Goal: Transaction & Acquisition: Purchase product/service

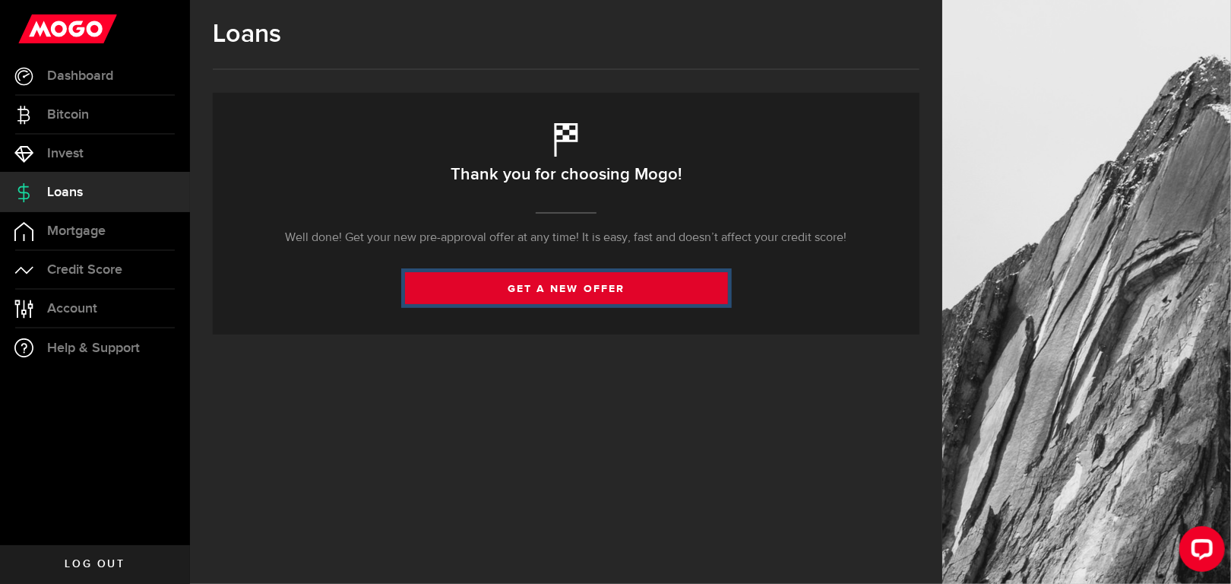
click at [534, 292] on link "get a new offer" at bounding box center [566, 288] width 323 height 32
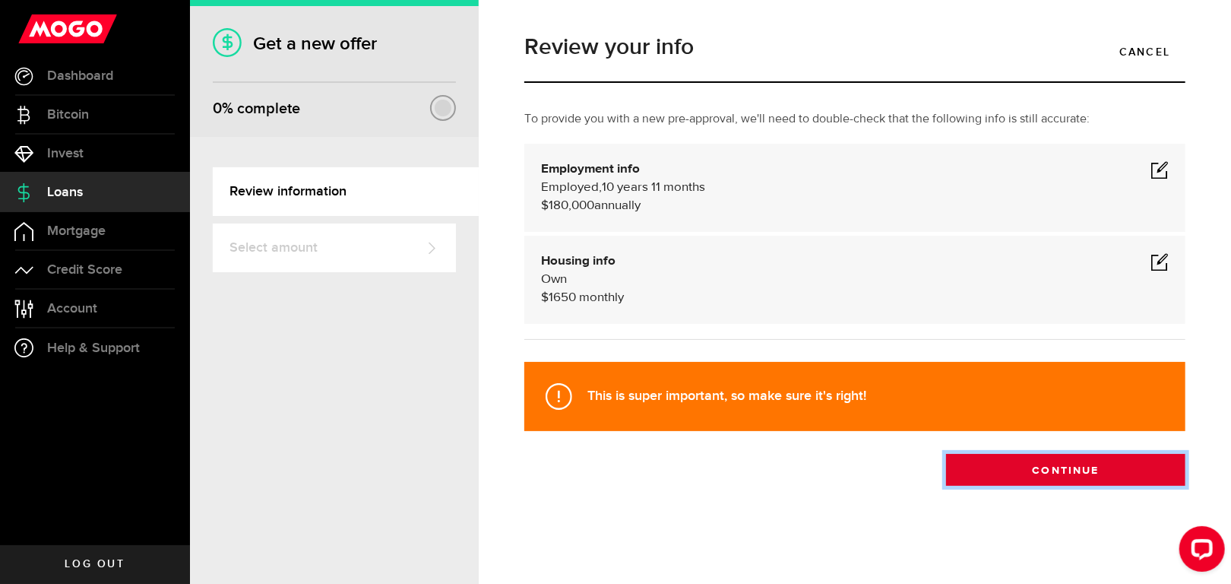
click at [1085, 473] on button "Continue" at bounding box center [1065, 470] width 239 height 32
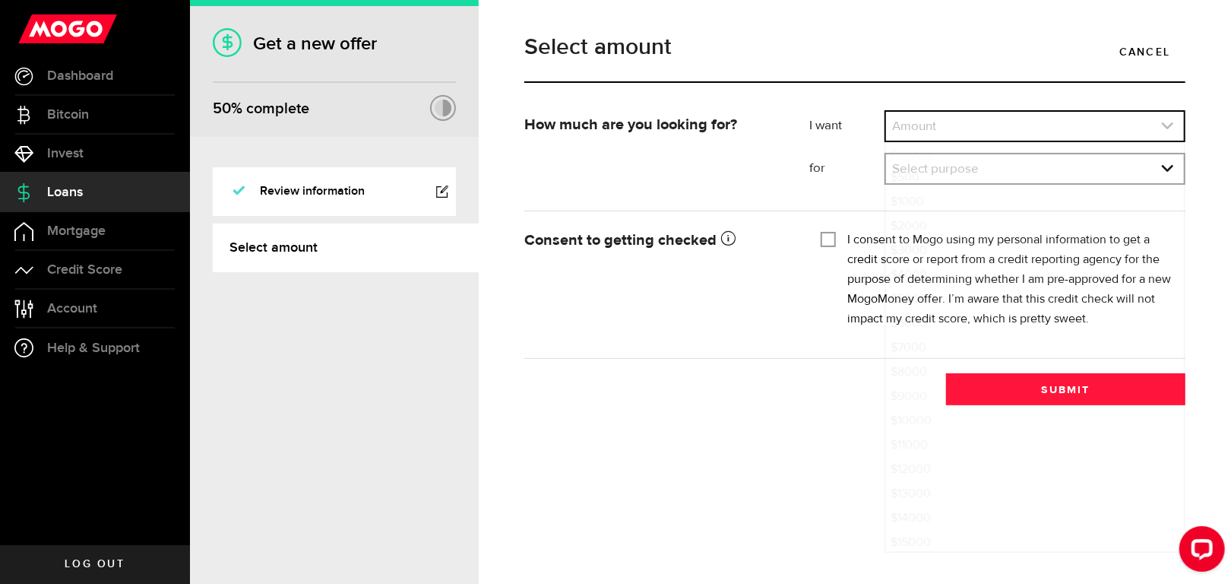
click at [1033, 127] on link "expand select" at bounding box center [1035, 126] width 298 height 29
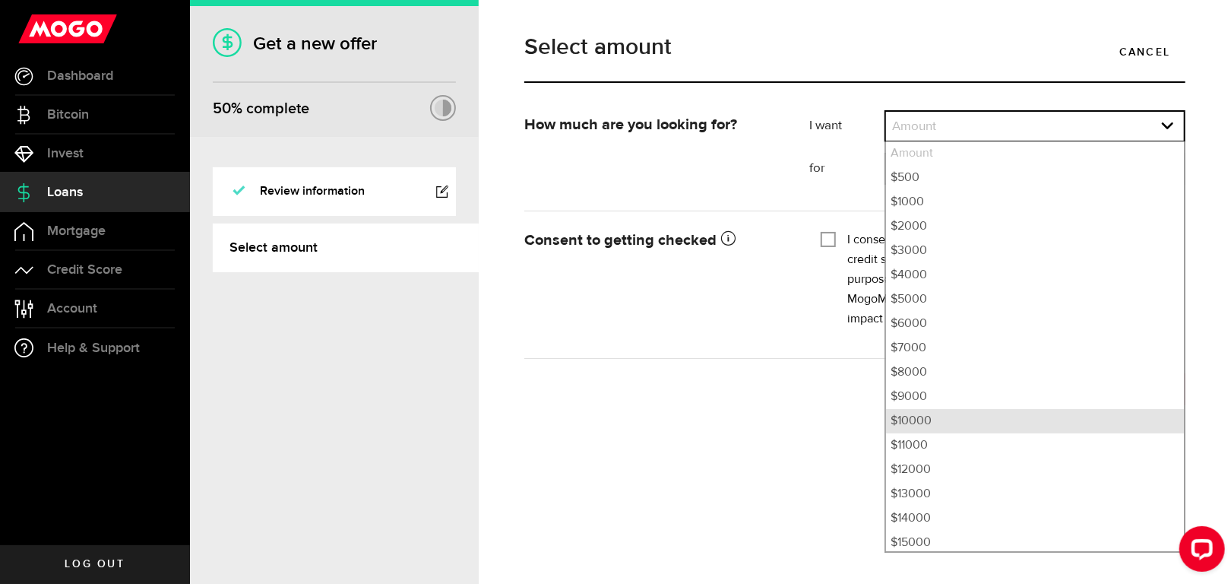
click at [964, 423] on li "$10000" at bounding box center [1035, 421] width 298 height 24
select select "10000"
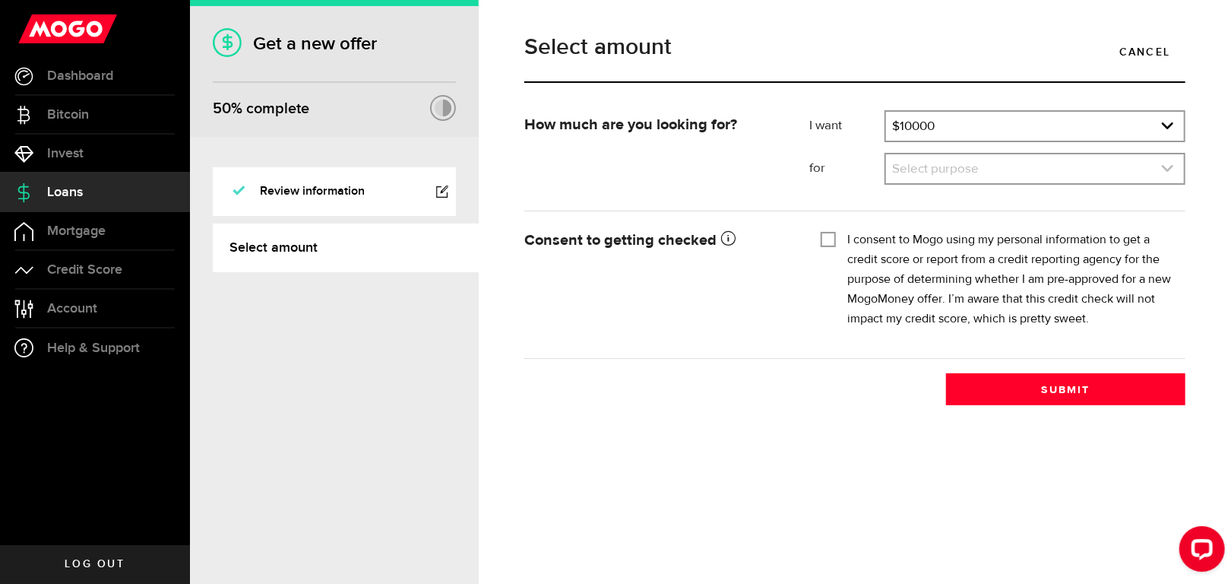
click at [929, 167] on link "expand select" at bounding box center [1035, 168] width 298 height 29
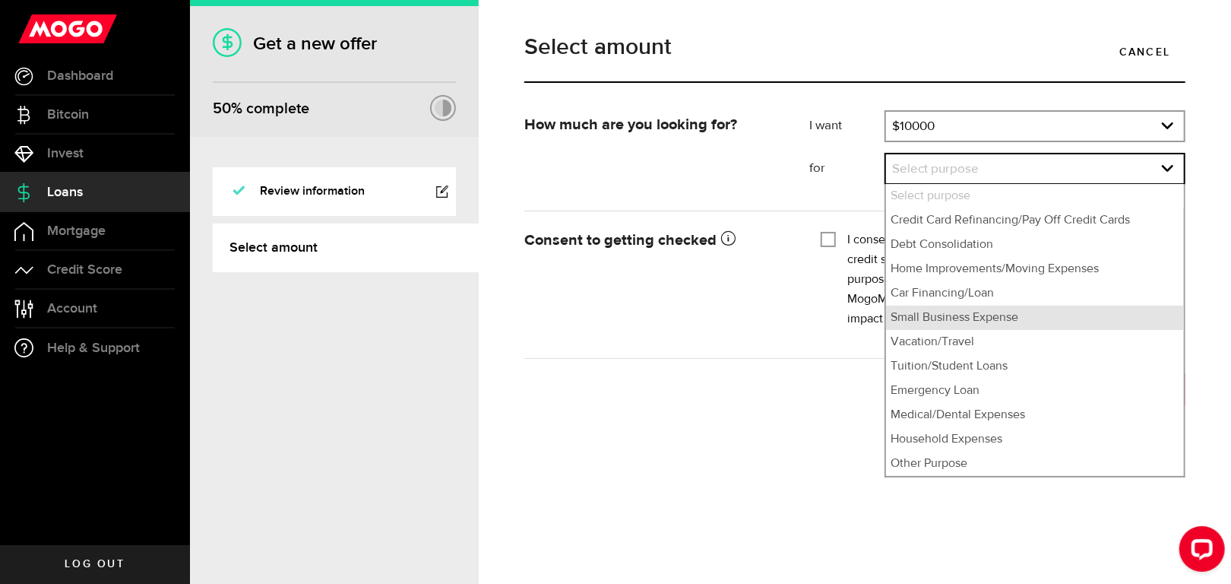
click at [947, 322] on li "Small Business Expense" at bounding box center [1035, 318] width 298 height 24
select select "Small Business Expense"
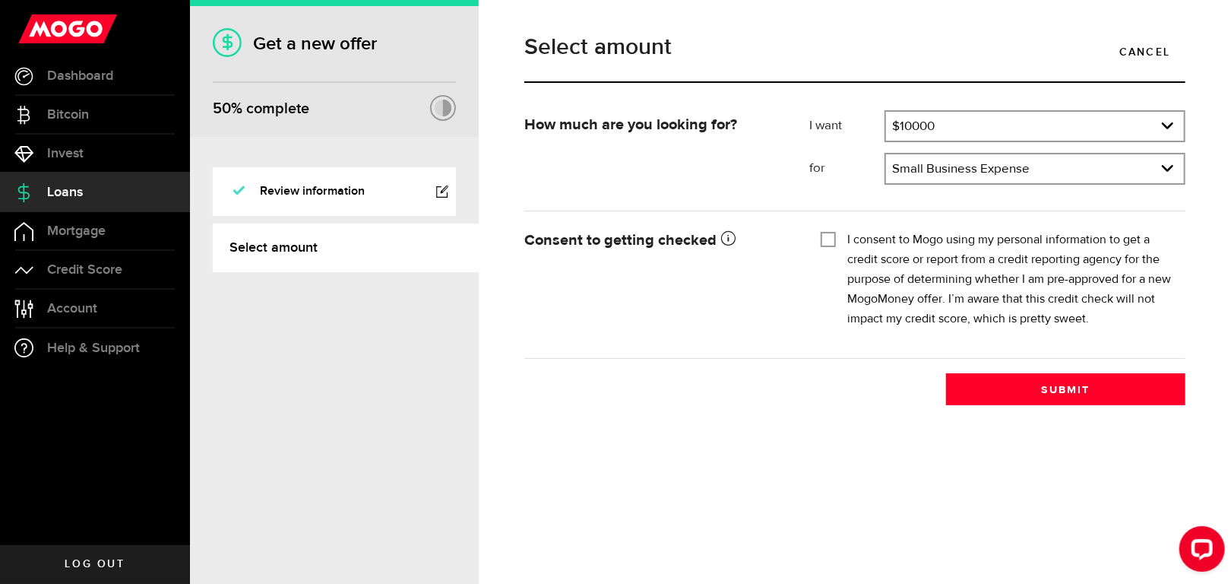
click at [828, 235] on input "I consent to Mogo using my personal information to get a credit score or report…" at bounding box center [828, 237] width 15 height 15
checkbox input "true"
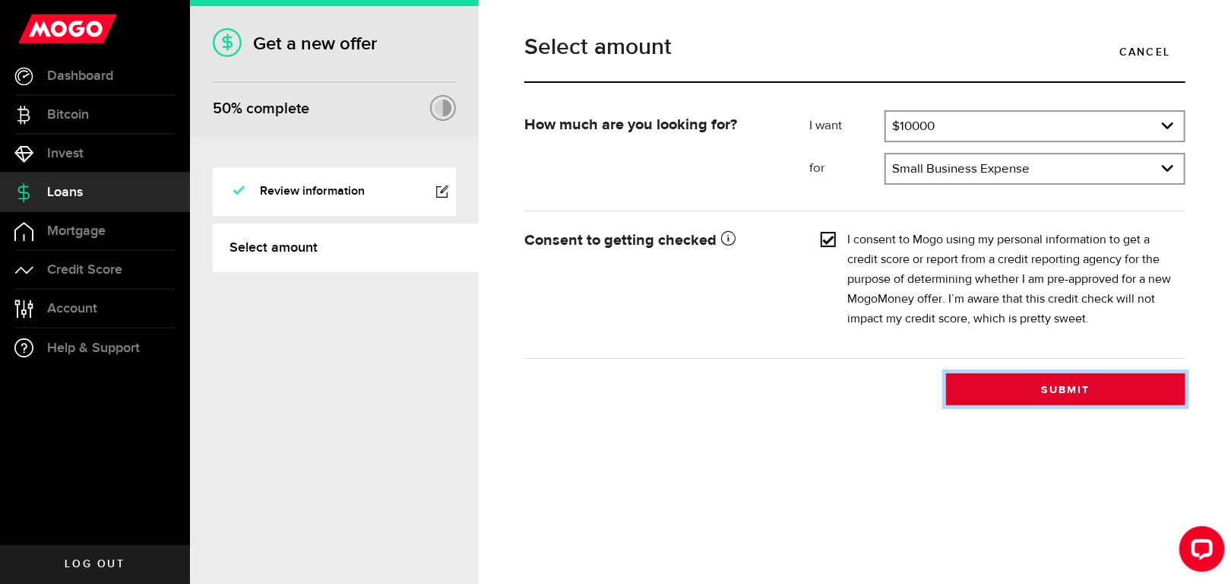
click at [993, 385] on button "Submit" at bounding box center [1065, 389] width 239 height 32
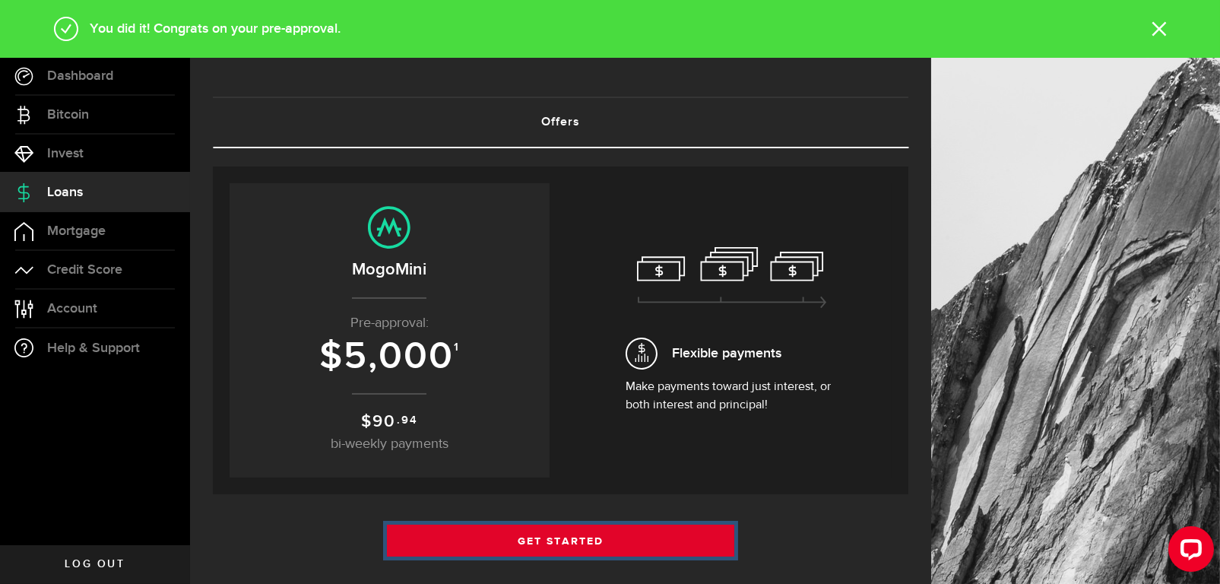
click at [552, 533] on link "Get Started" at bounding box center [561, 540] width 348 height 32
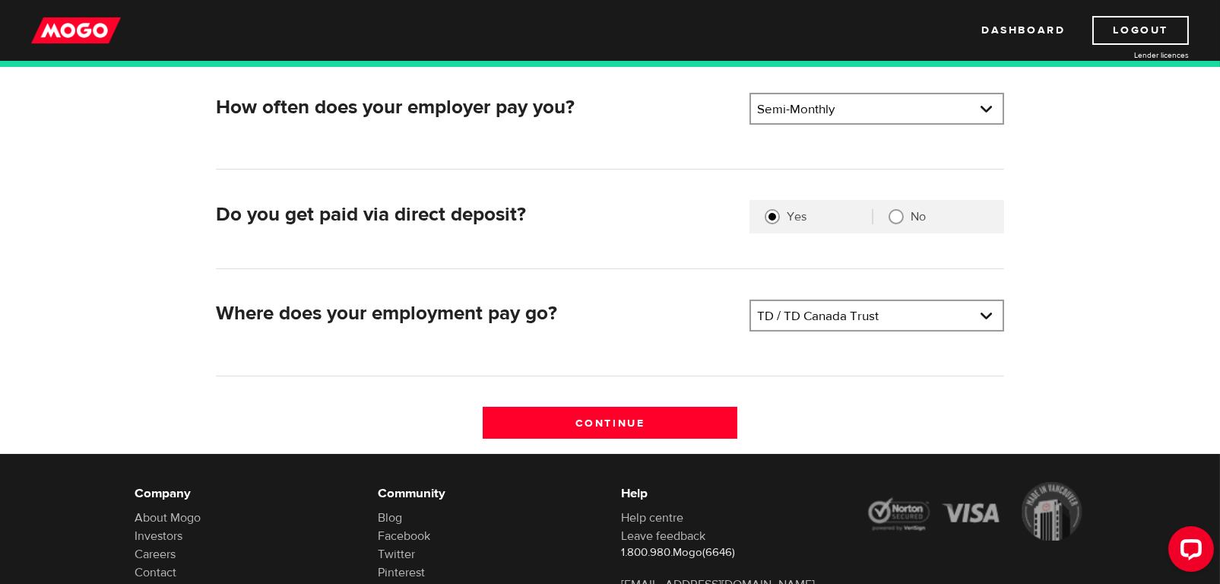
scroll to position [354, 0]
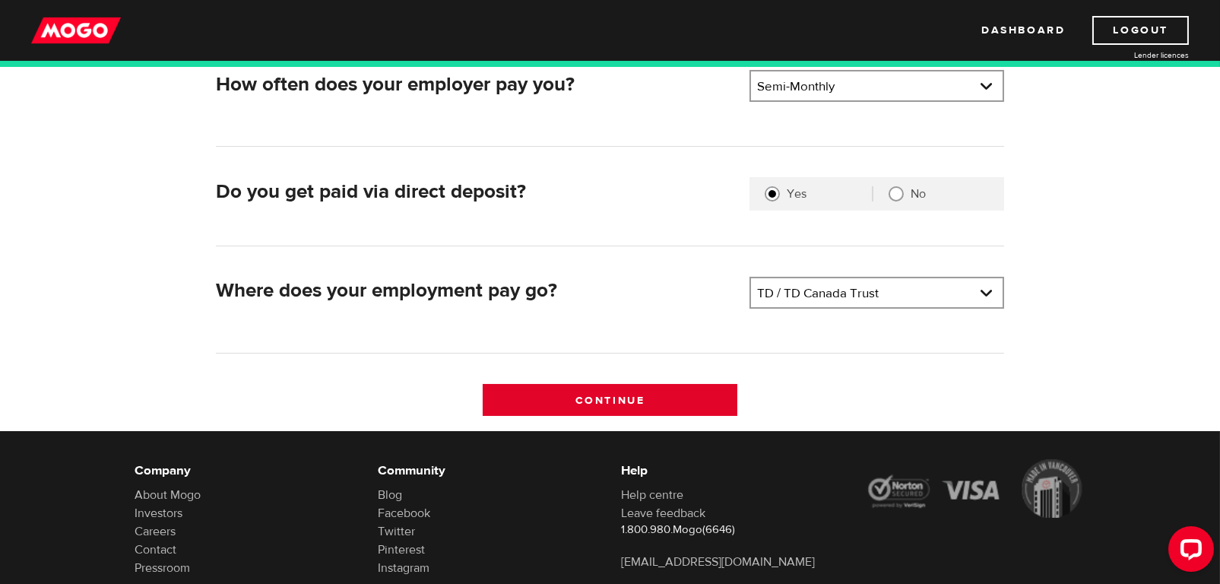
click at [554, 402] on input "Continue" at bounding box center [610, 400] width 255 height 32
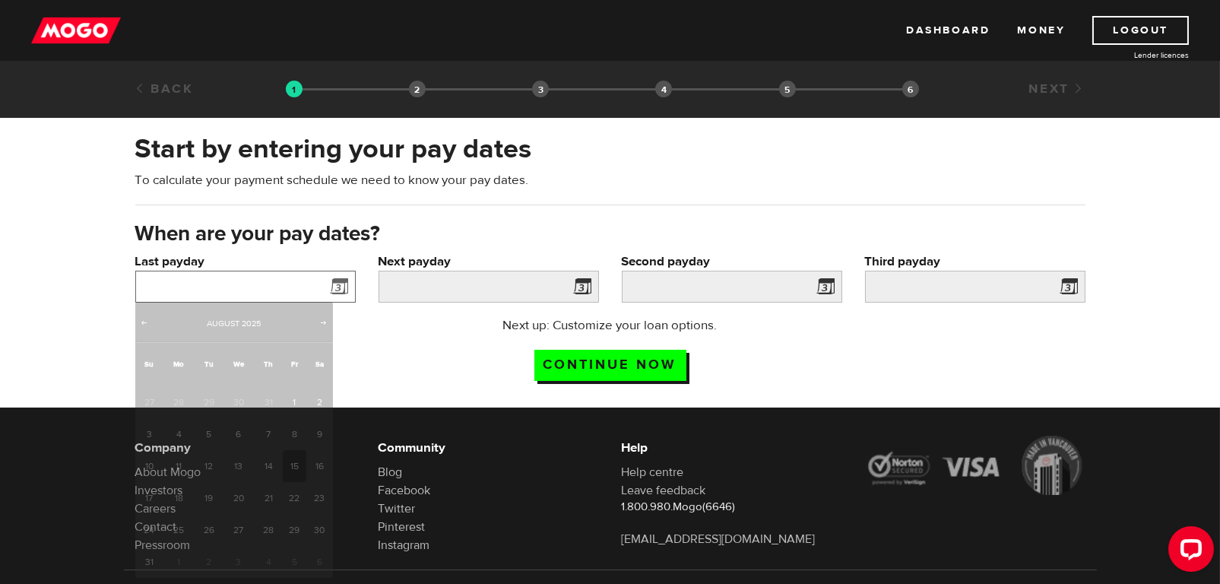
click at [223, 289] on input "Last payday" at bounding box center [245, 287] width 220 height 32
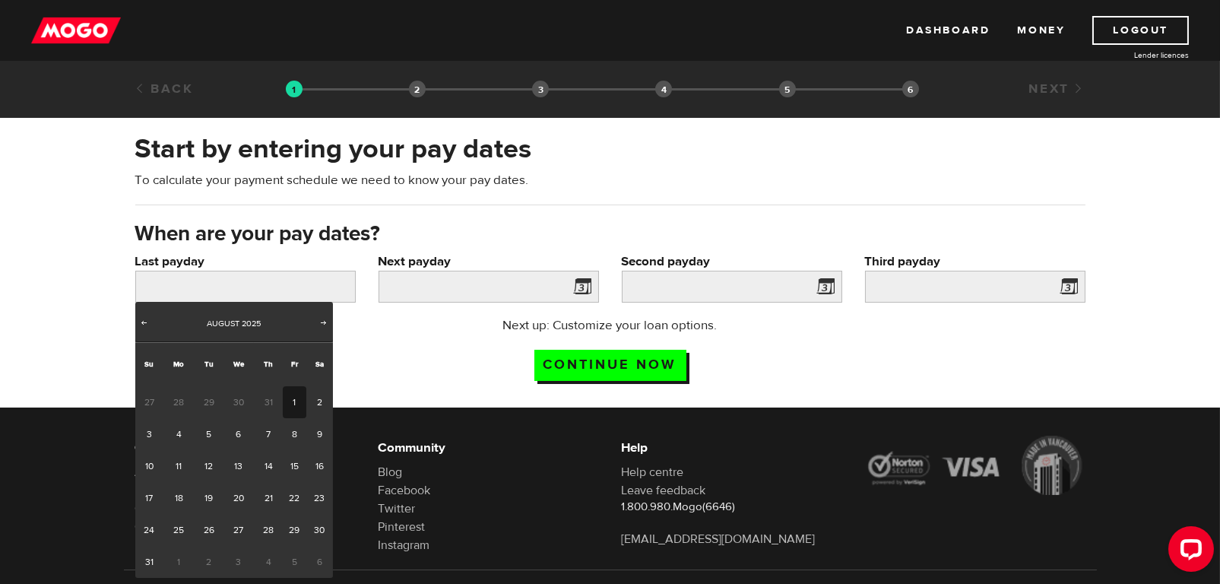
click at [294, 393] on link "1" at bounding box center [295, 402] width 24 height 32
type input "2025/08/01"
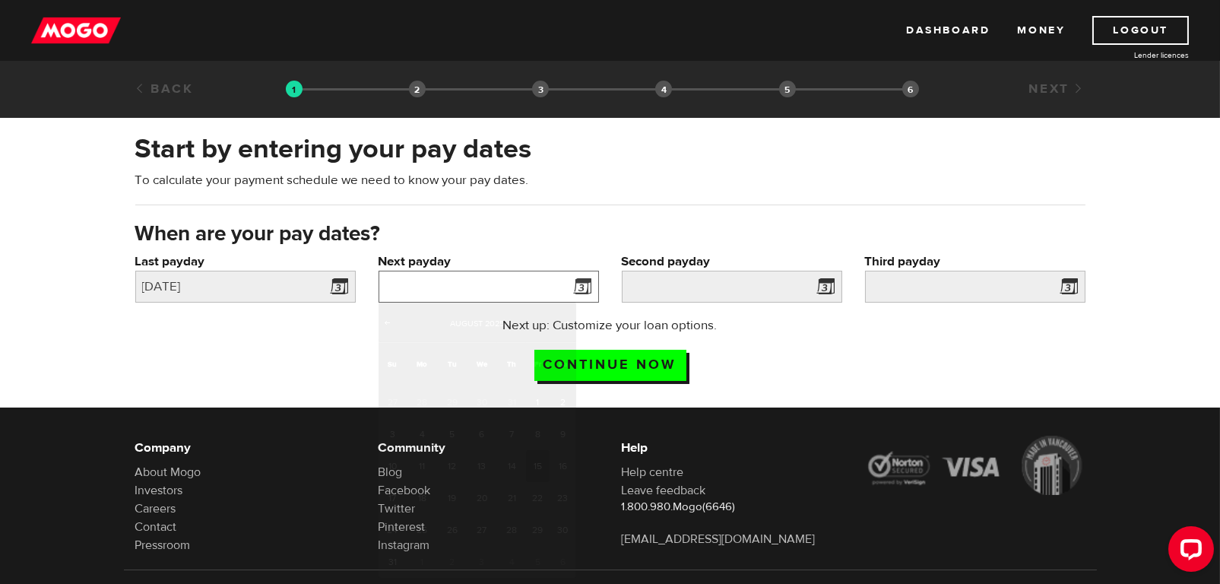
click at [484, 281] on input "Next payday" at bounding box center [488, 287] width 220 height 32
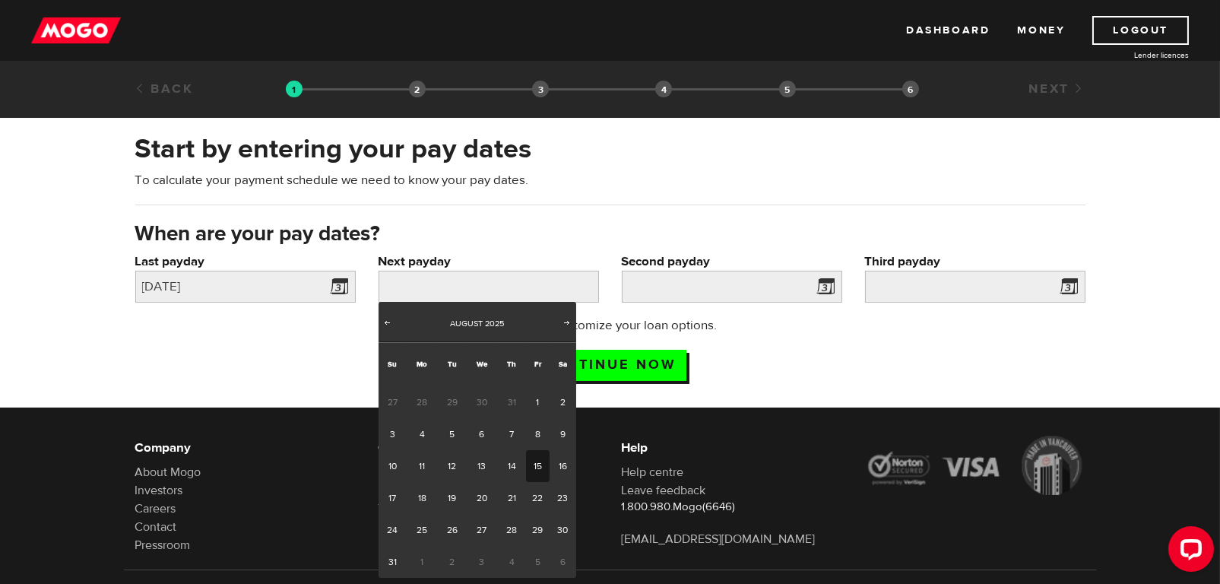
click at [537, 457] on link "15" at bounding box center [538, 466] width 24 height 32
type input "2025/08/15"
type input "2025/8/30"
type input "2025/9/14"
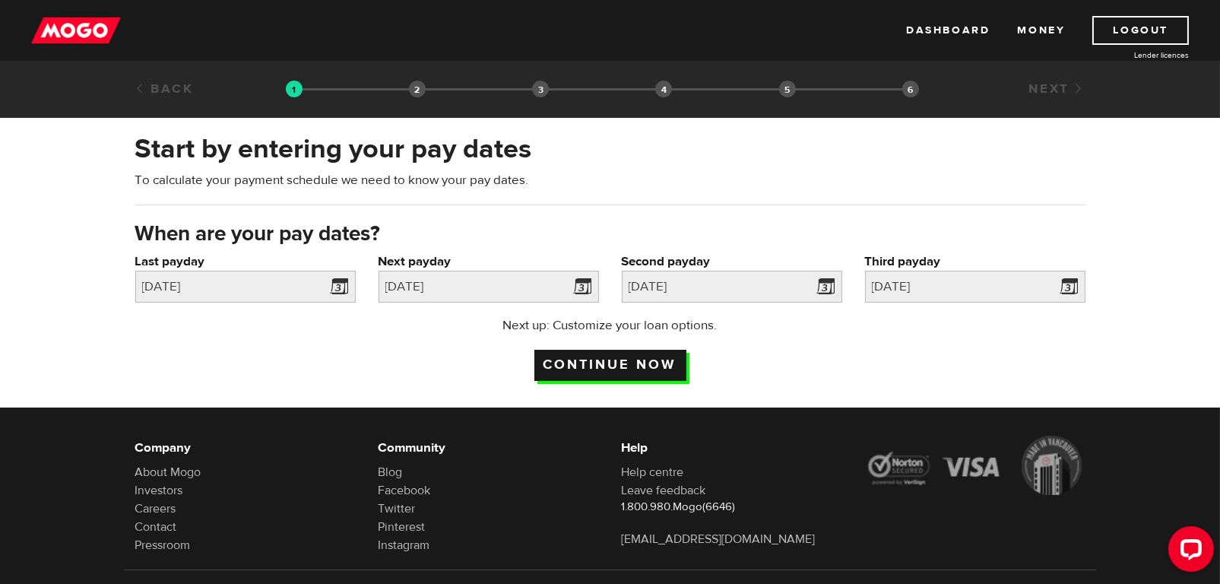
click at [653, 360] on input "Continue now" at bounding box center [610, 365] width 152 height 31
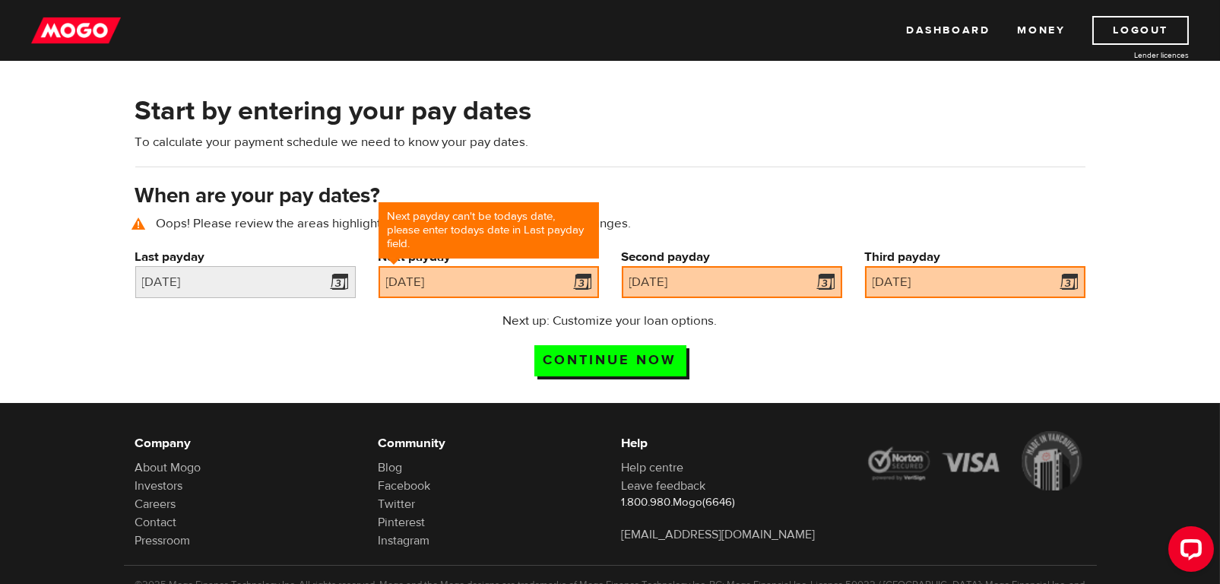
scroll to position [69, 0]
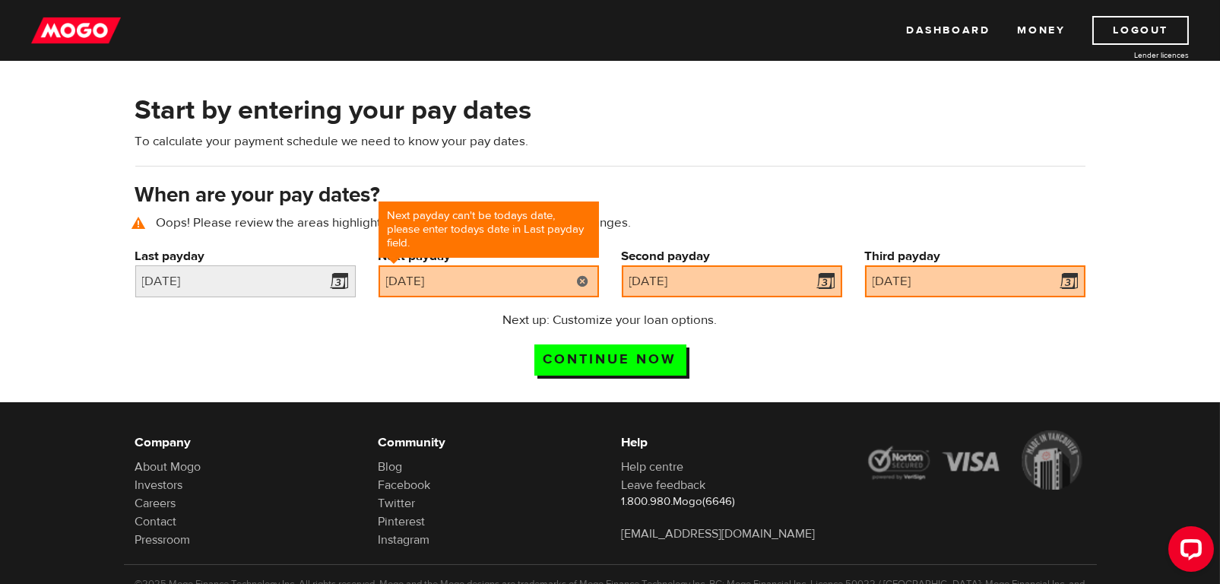
click at [581, 280] on link at bounding box center [583, 281] width 31 height 32
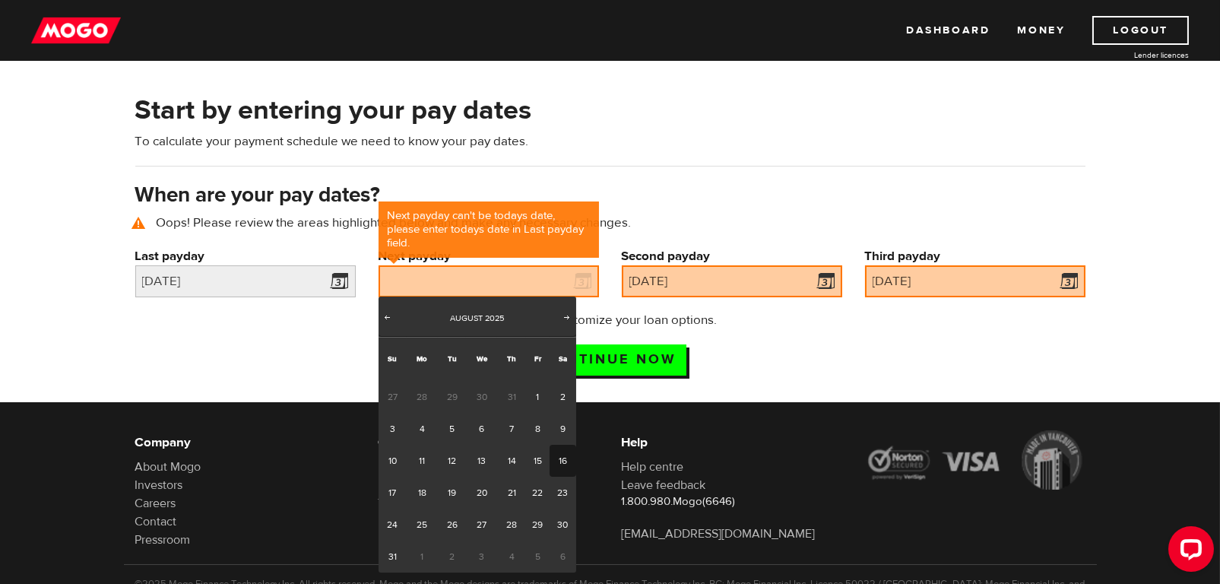
click at [556, 451] on link "16" at bounding box center [562, 461] width 27 height 32
type input "2025/08/16"
type input "2025/8/31"
type input "2025/9/15"
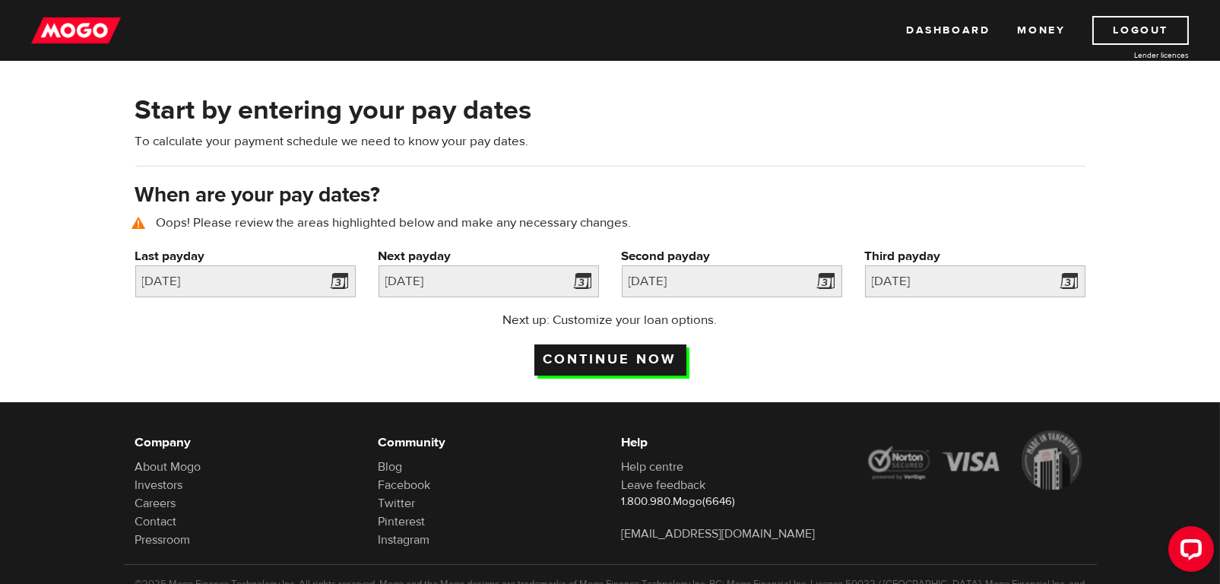
click at [591, 358] on input "Continue now" at bounding box center [610, 359] width 152 height 31
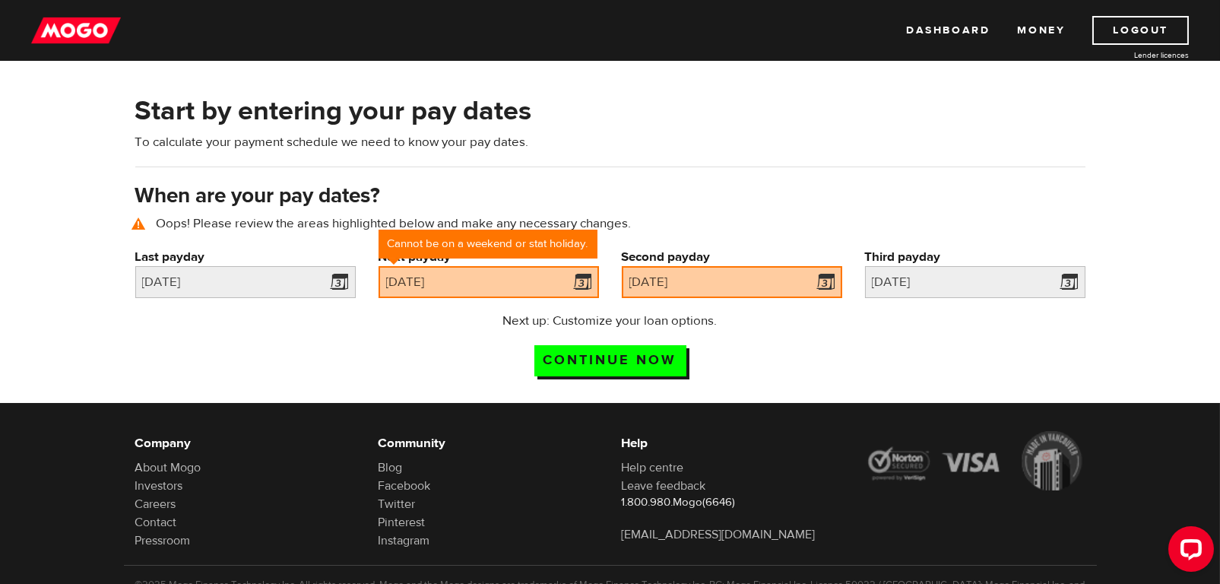
scroll to position [69, 0]
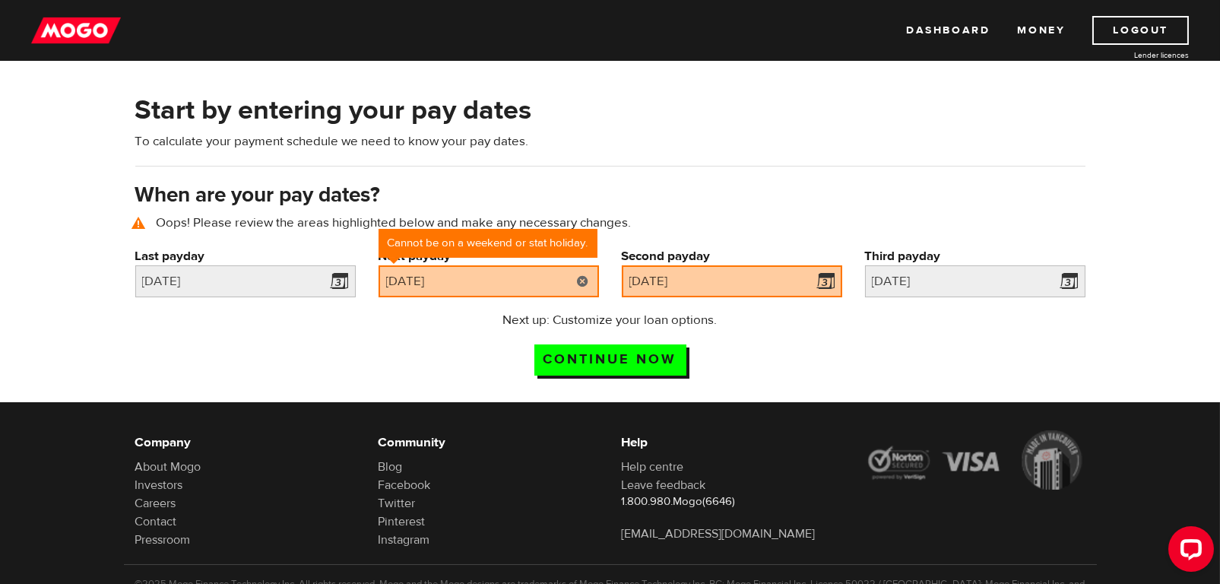
click at [577, 271] on link at bounding box center [583, 281] width 31 height 32
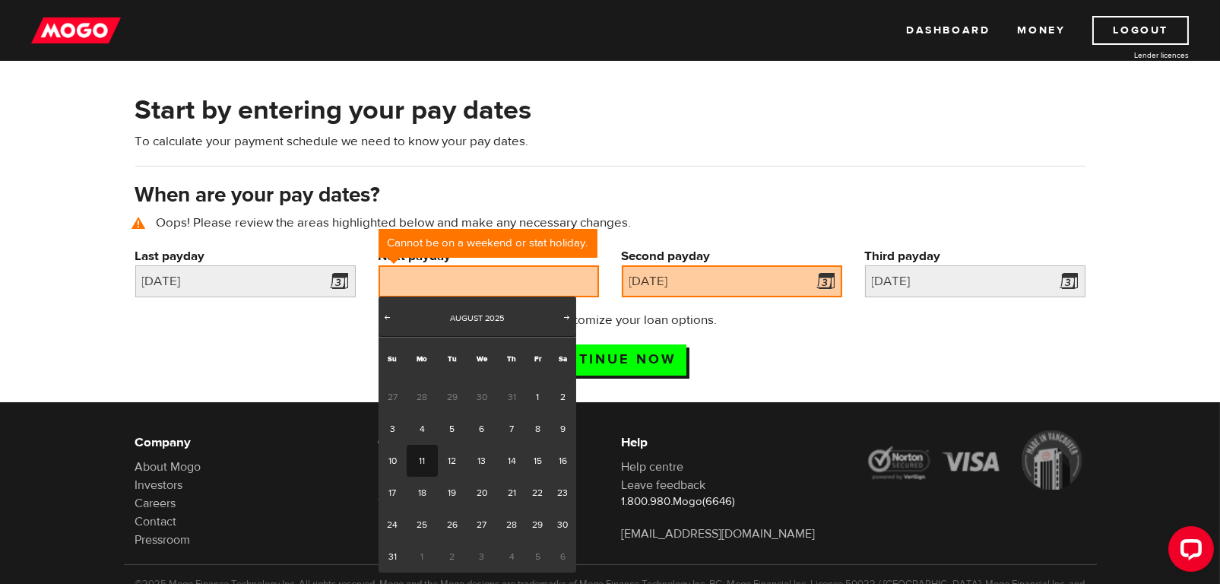
click at [425, 457] on link "11" at bounding box center [422, 461] width 31 height 32
type input "2025/08/11"
type input "2025/8/26"
type input "2025/9/10"
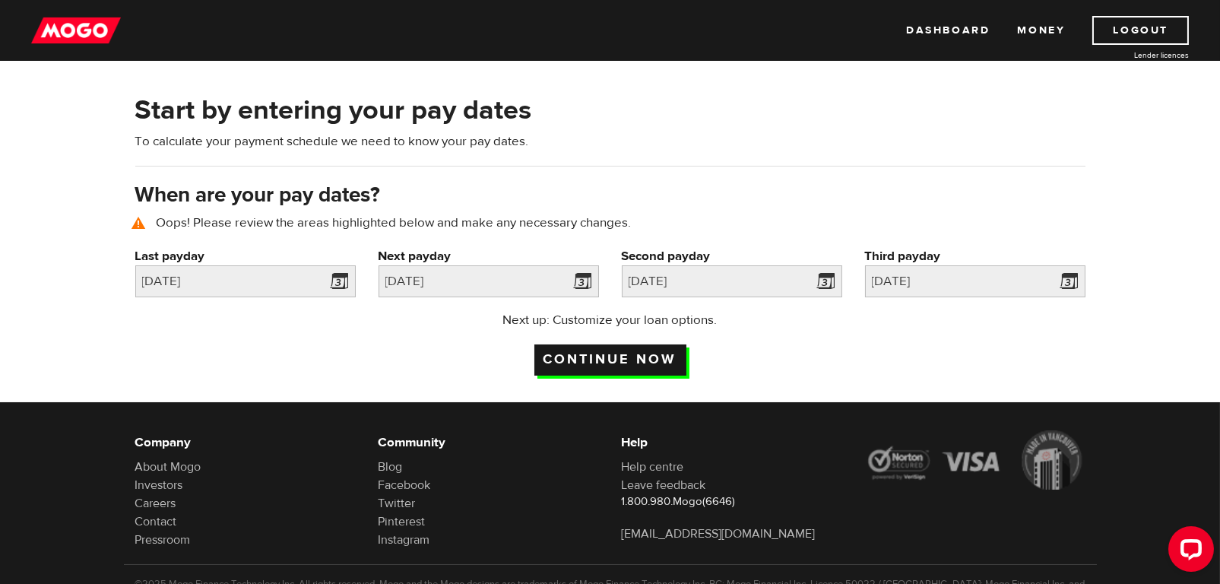
click at [559, 359] on input "Continue now" at bounding box center [610, 359] width 152 height 31
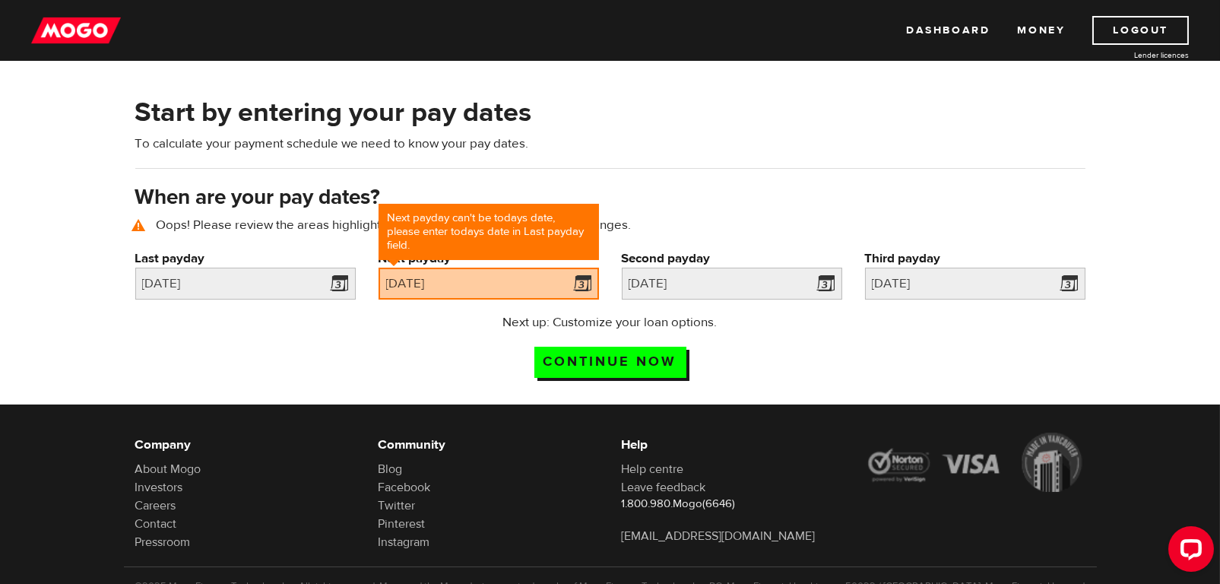
scroll to position [69, 0]
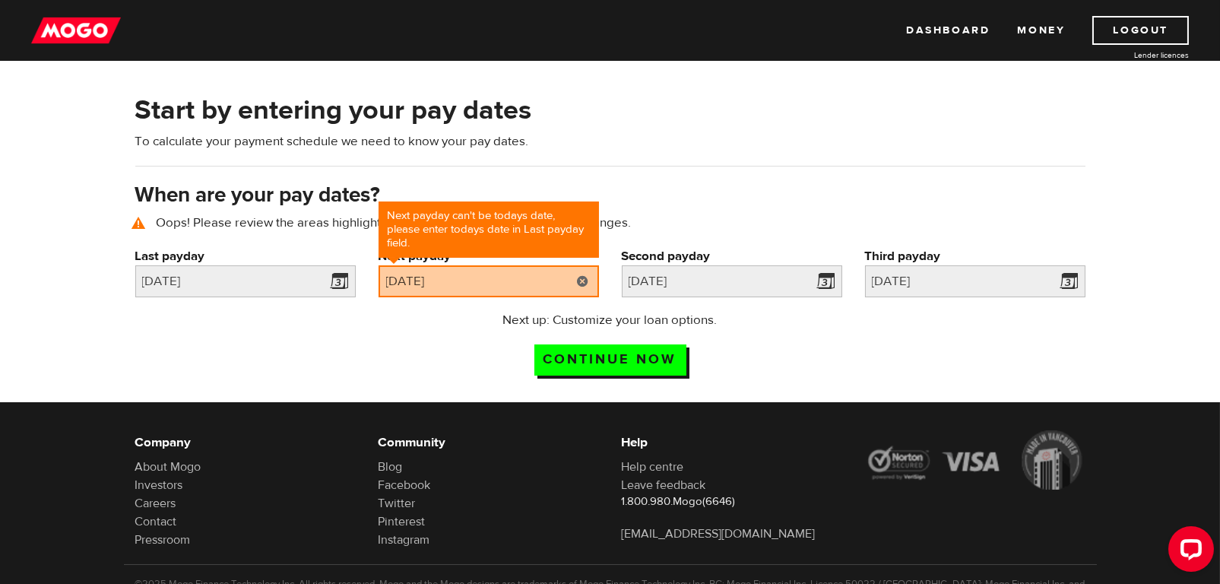
click at [583, 278] on link at bounding box center [583, 281] width 31 height 32
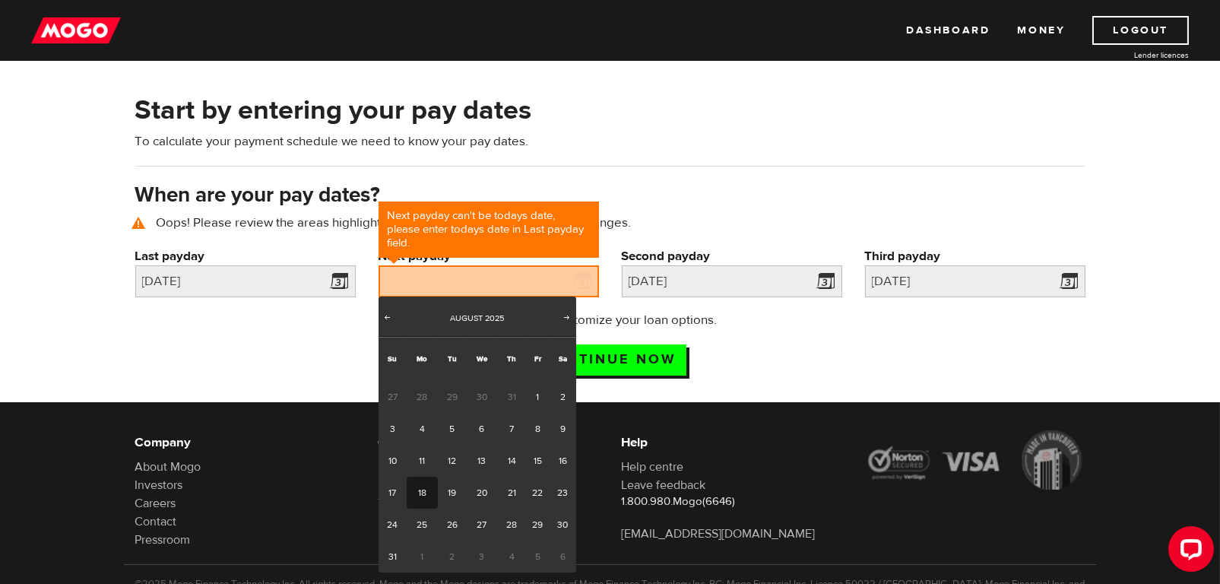
click at [418, 486] on link "18" at bounding box center [422, 493] width 31 height 32
type input "2025/08/18"
type input "2025/9/2"
type input "2025/9/17"
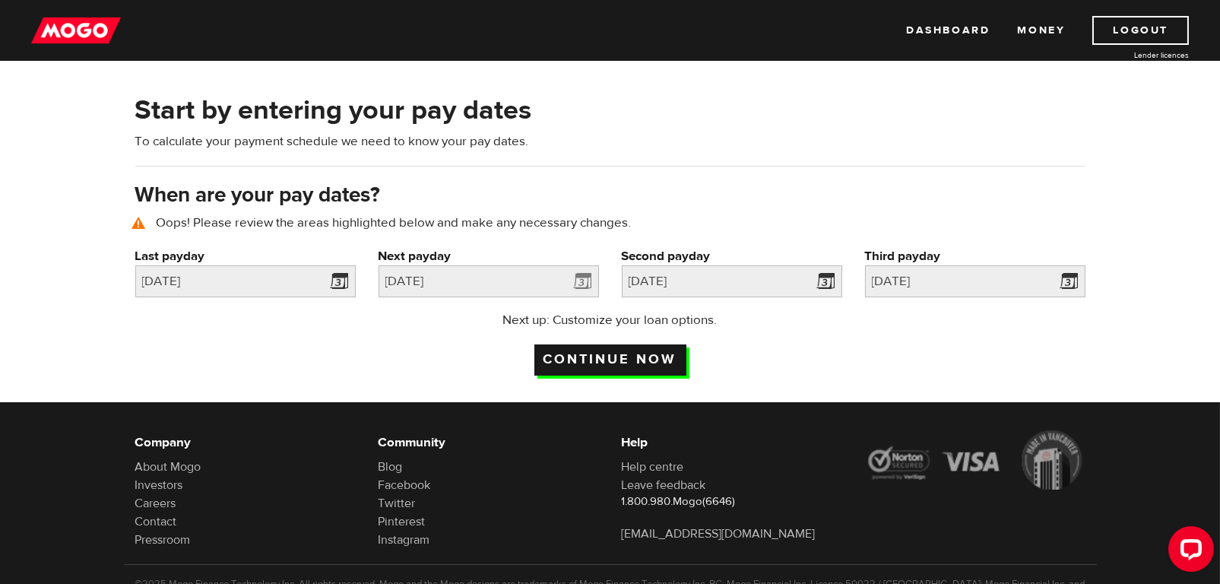
click at [591, 356] on input "Continue now" at bounding box center [610, 359] width 152 height 31
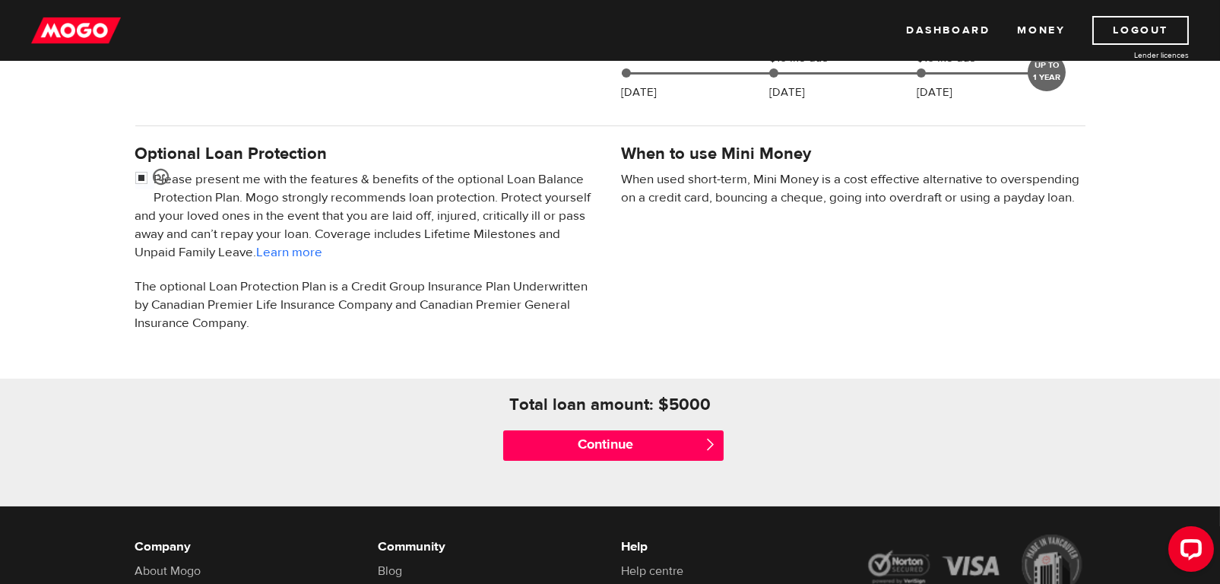
scroll to position [456, 0]
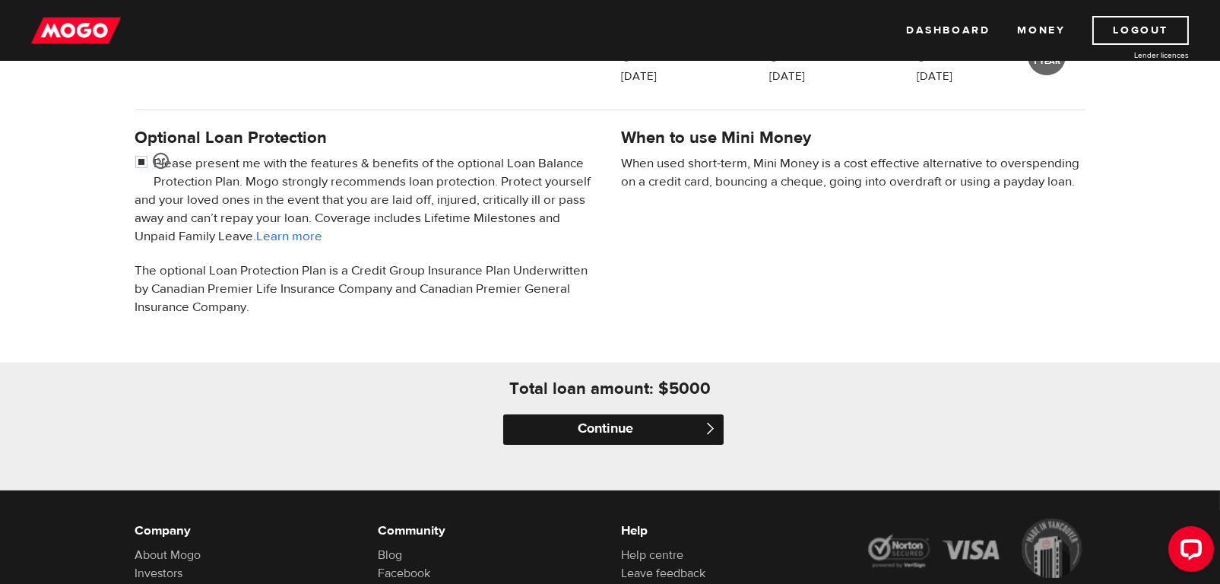
click at [580, 426] on input "Continue" at bounding box center [613, 429] width 220 height 30
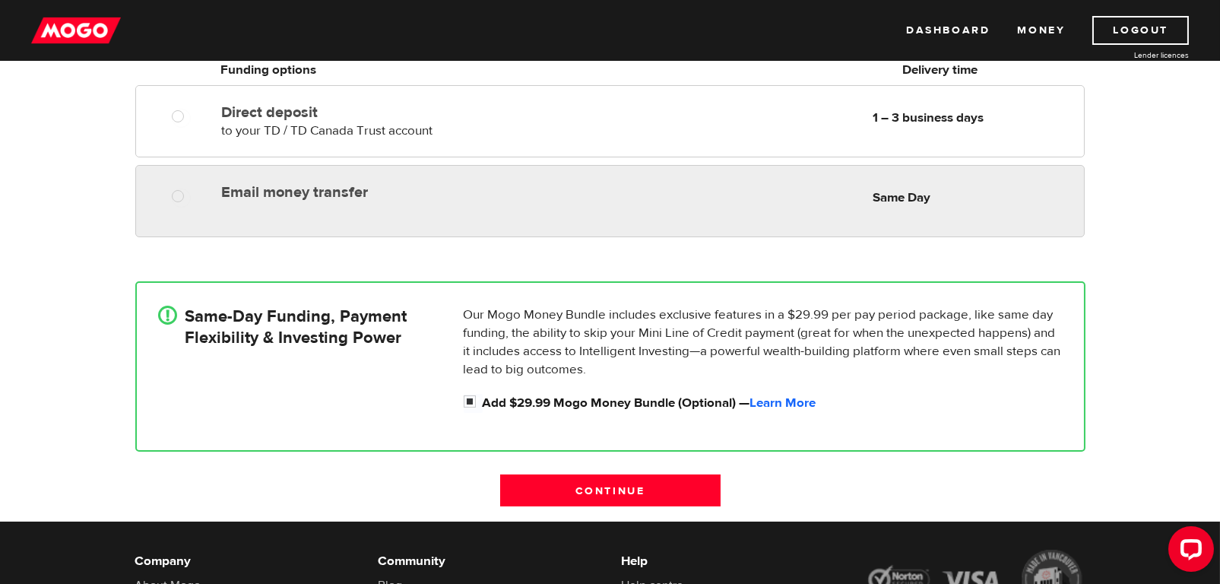
scroll to position [202, 0]
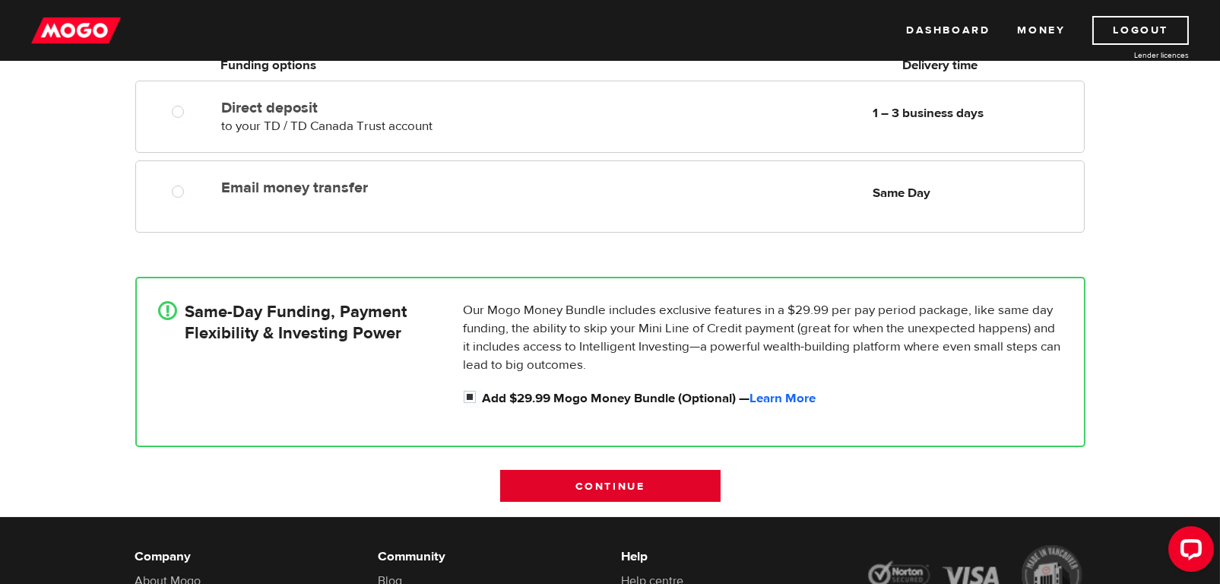
click at [556, 479] on input "Continue" at bounding box center [610, 486] width 220 height 32
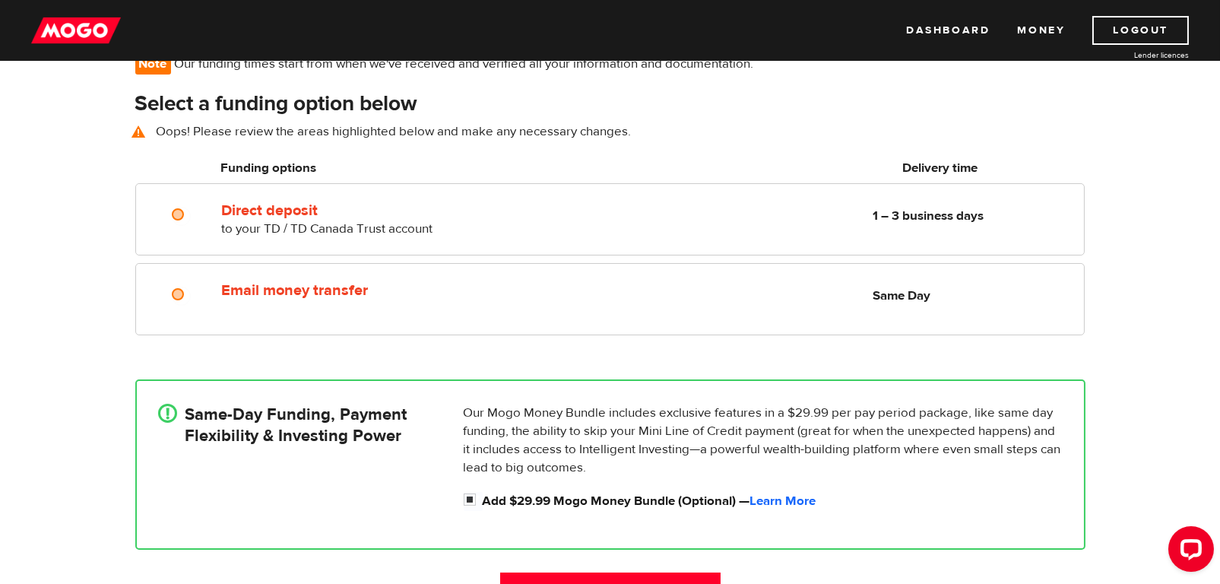
scroll to position [109, 0]
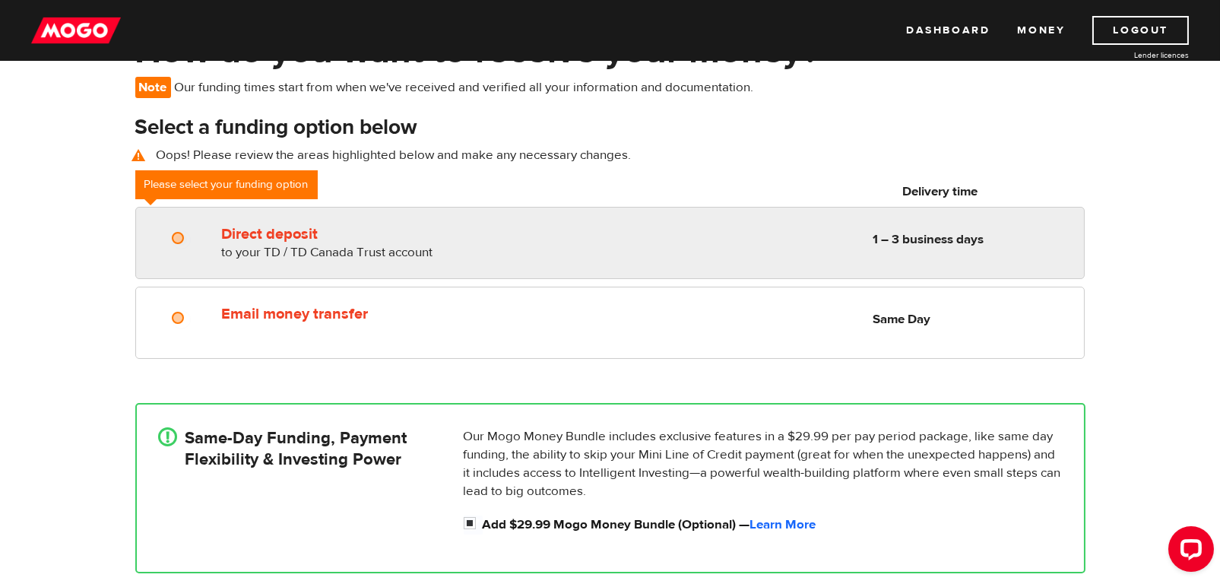
radio input "true"
click at [180, 236] on input "Direct deposit" at bounding box center [181, 239] width 19 height 19
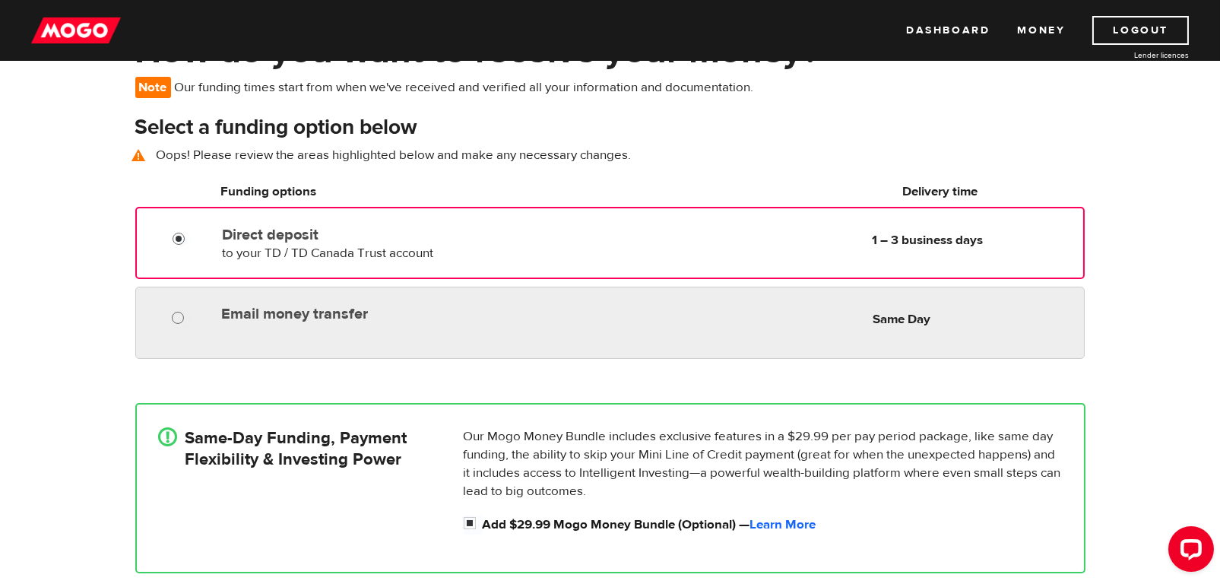
radio input "true"
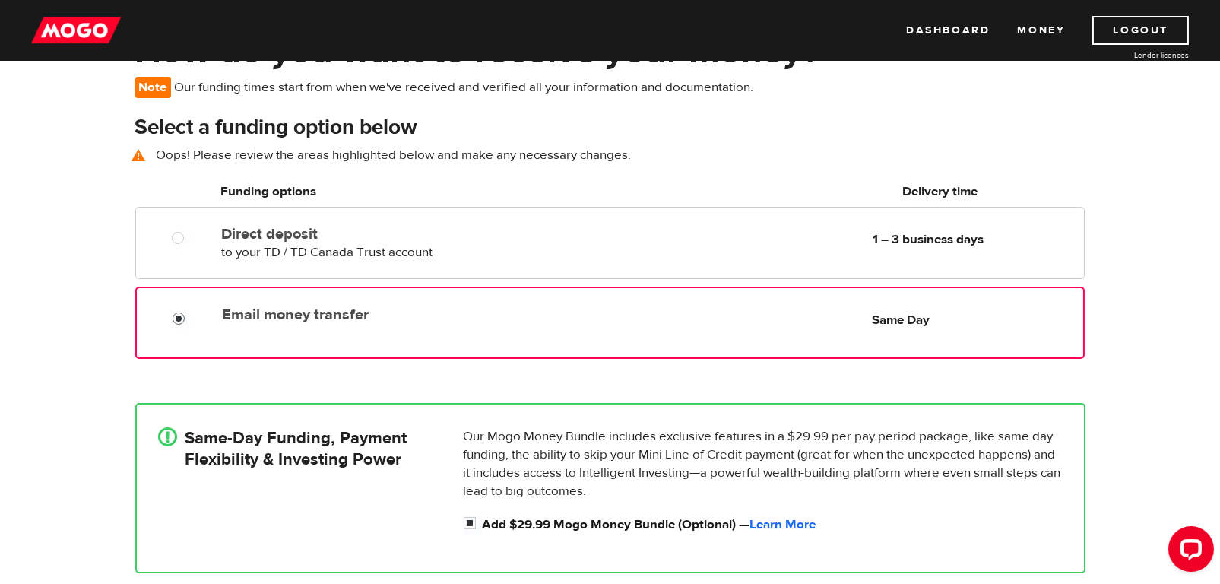
click at [191, 313] on div at bounding box center [184, 320] width 22 height 19
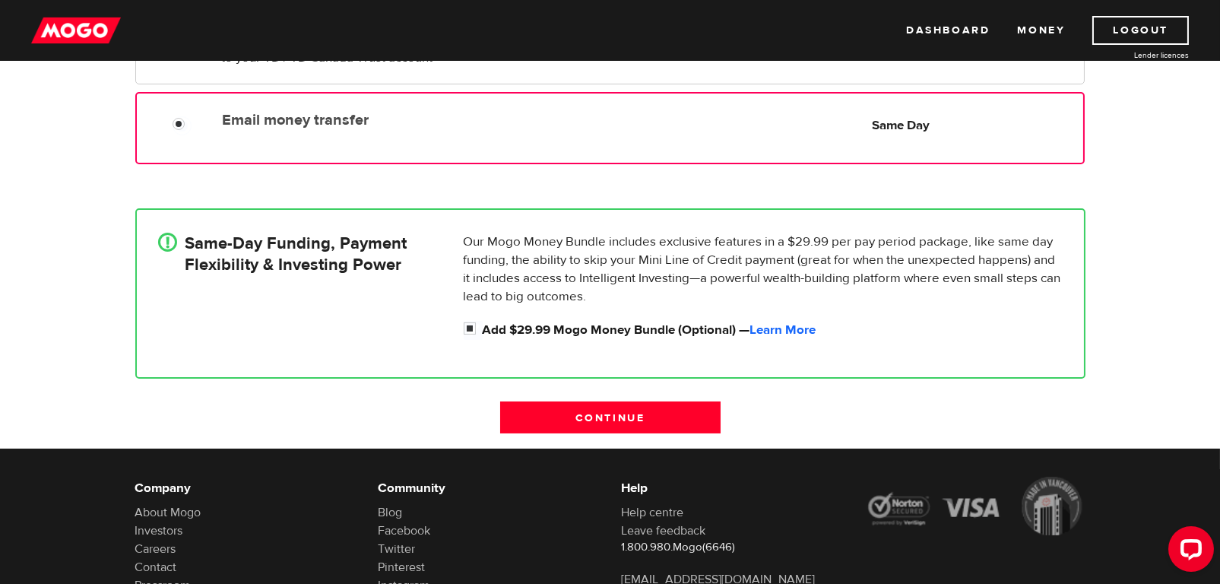
scroll to position [312, 0]
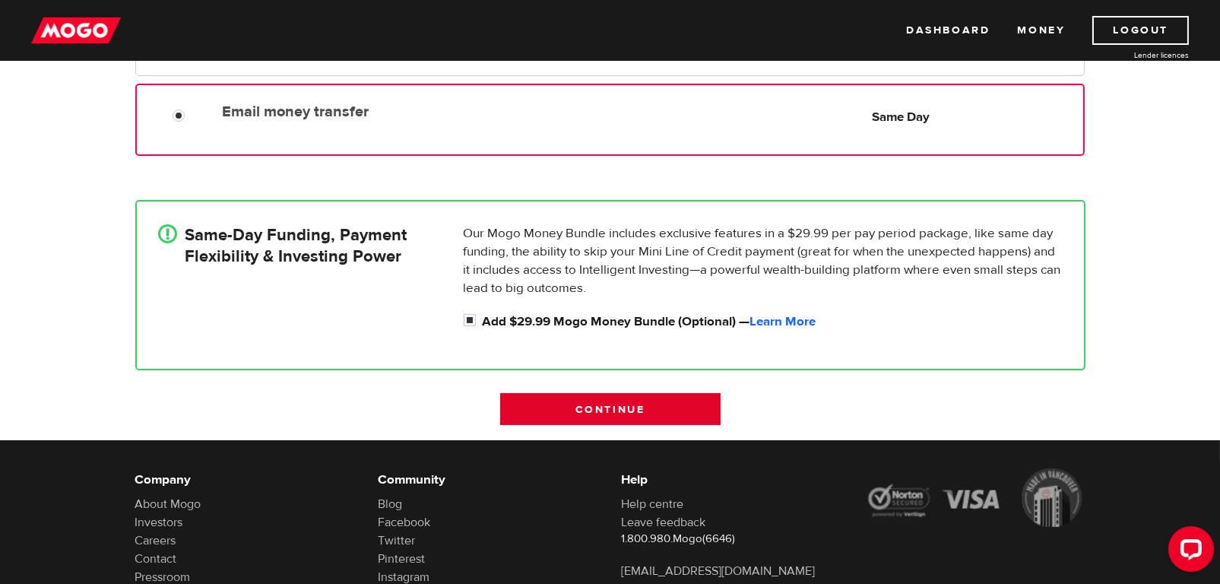
click at [584, 406] on input "Continue" at bounding box center [610, 409] width 220 height 32
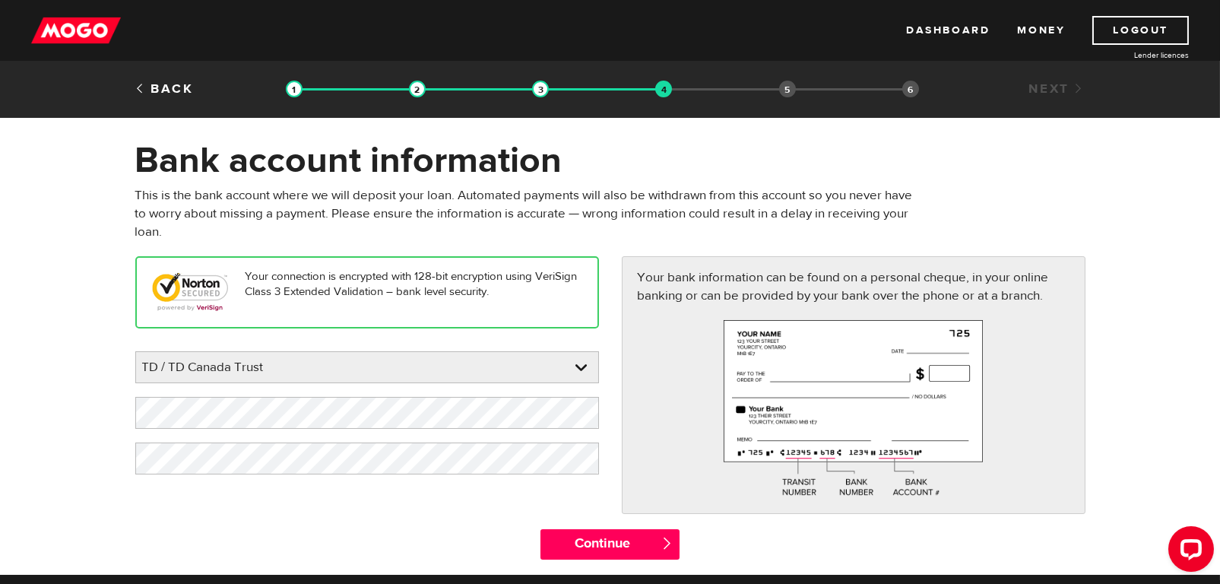
click at [654, 524] on div "Your bank information can be found on a personal cheque, in your online banking…" at bounding box center [853, 392] width 486 height 272
click at [646, 538] on input "Continue" at bounding box center [609, 544] width 139 height 30
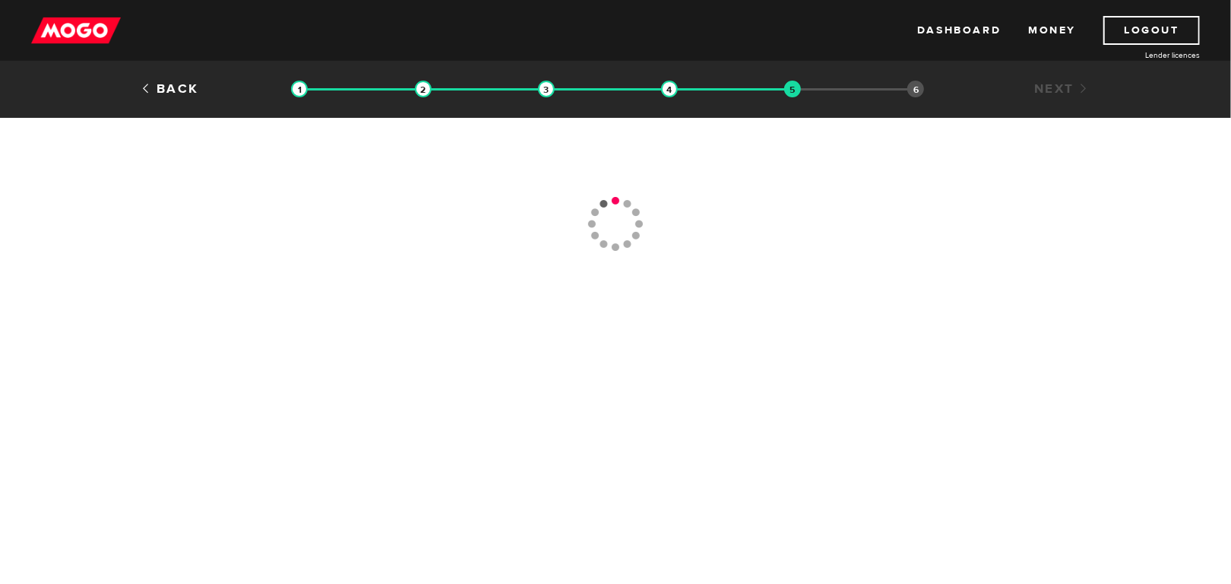
type input "[PHONE_NUMBER]"
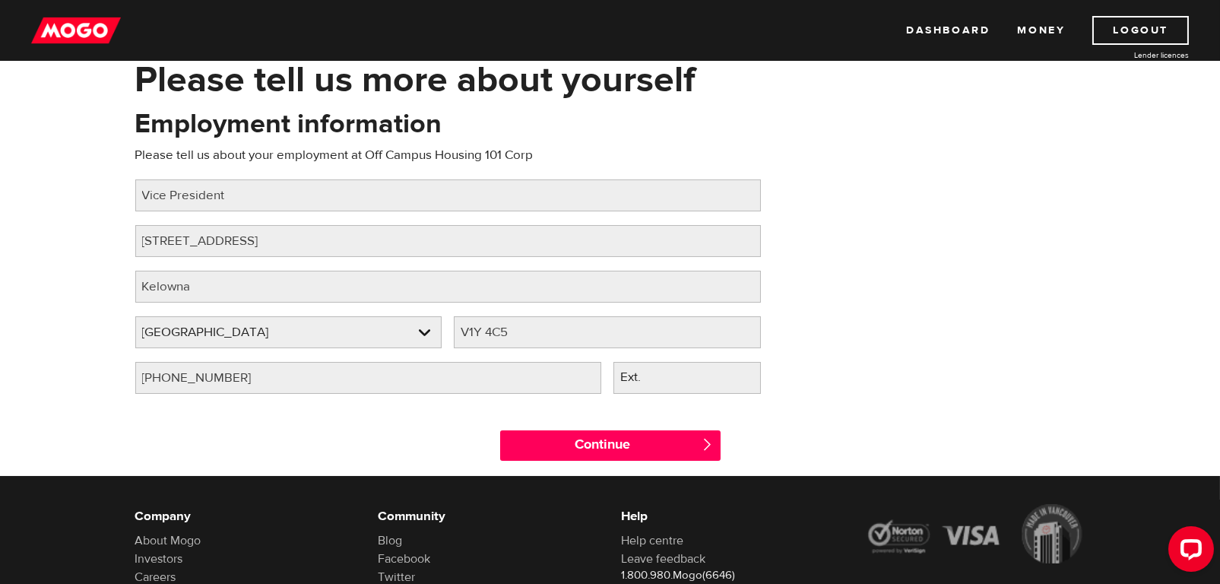
scroll to position [101, 0]
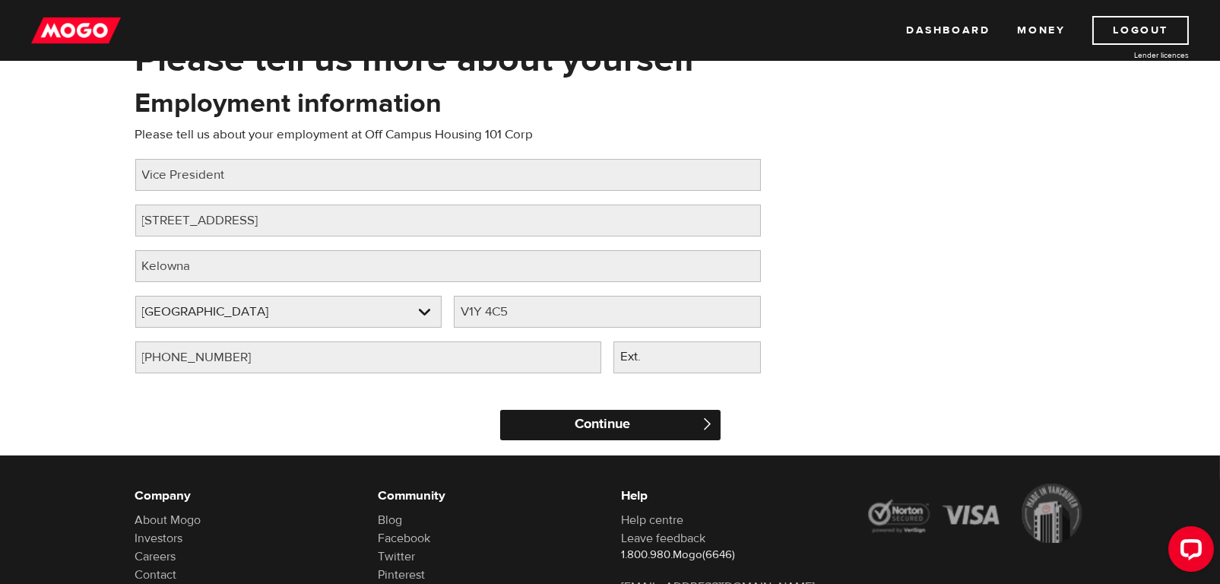
click at [624, 430] on input "Continue" at bounding box center [610, 425] width 220 height 30
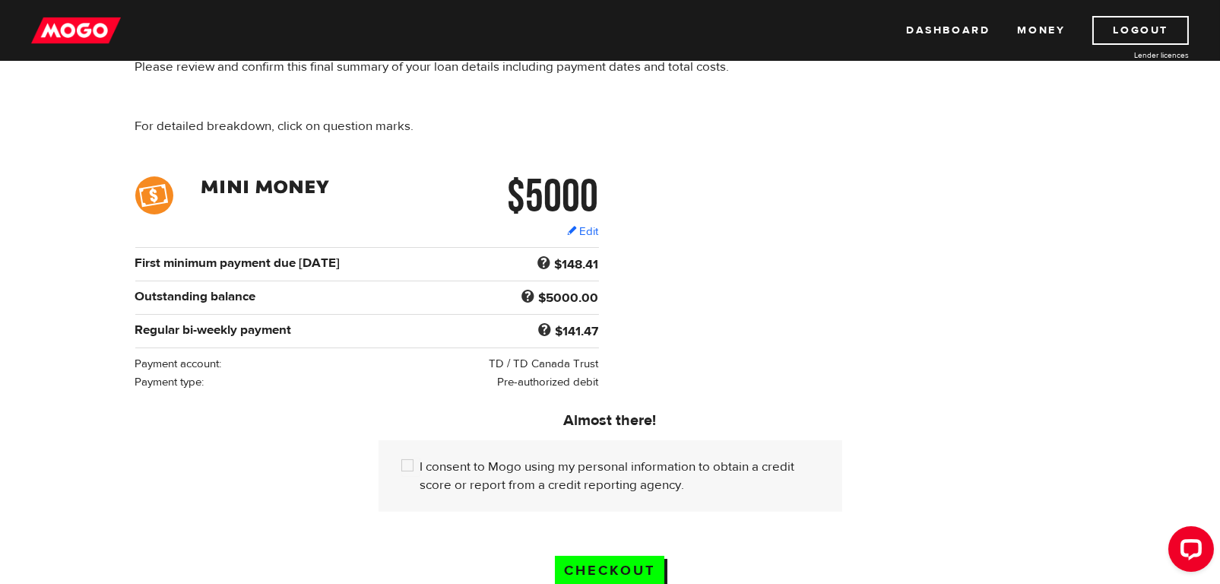
scroll to position [152, 0]
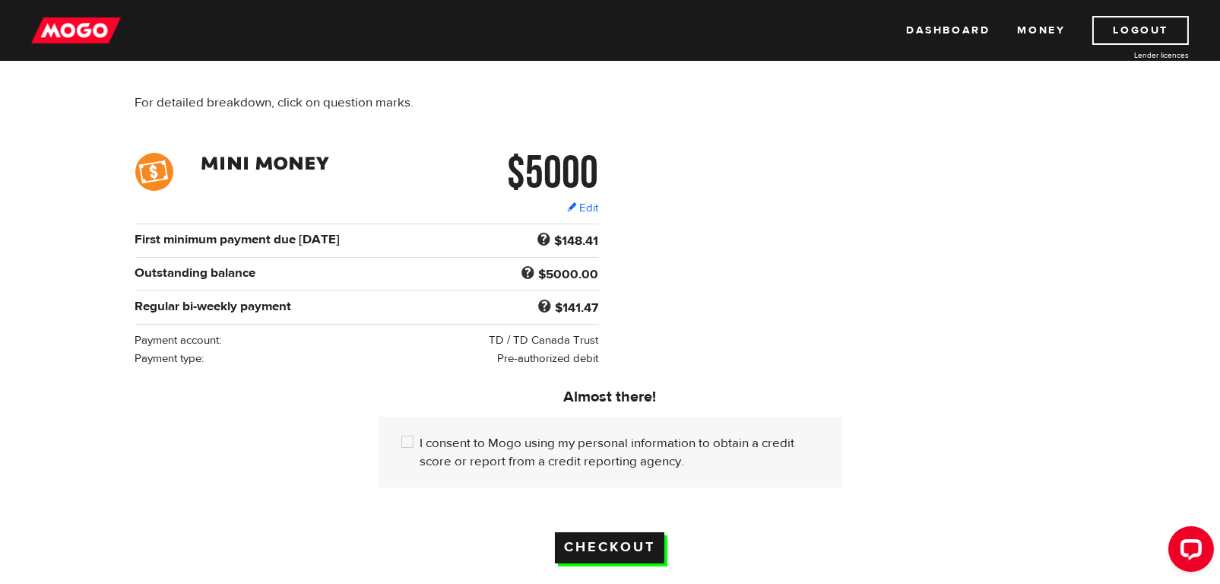
click at [638, 532] on input "Checkout" at bounding box center [609, 547] width 109 height 31
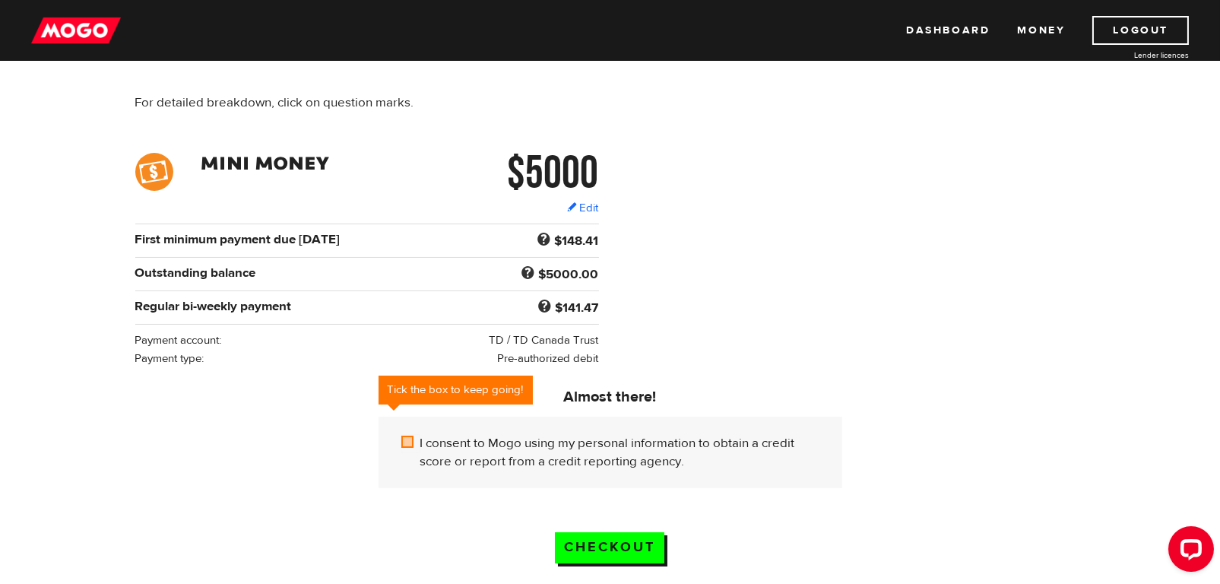
click at [409, 434] on input "I consent to Mogo using my personal information to obtain a credit score or rep…" at bounding box center [410, 443] width 19 height 19
checkbox input "true"
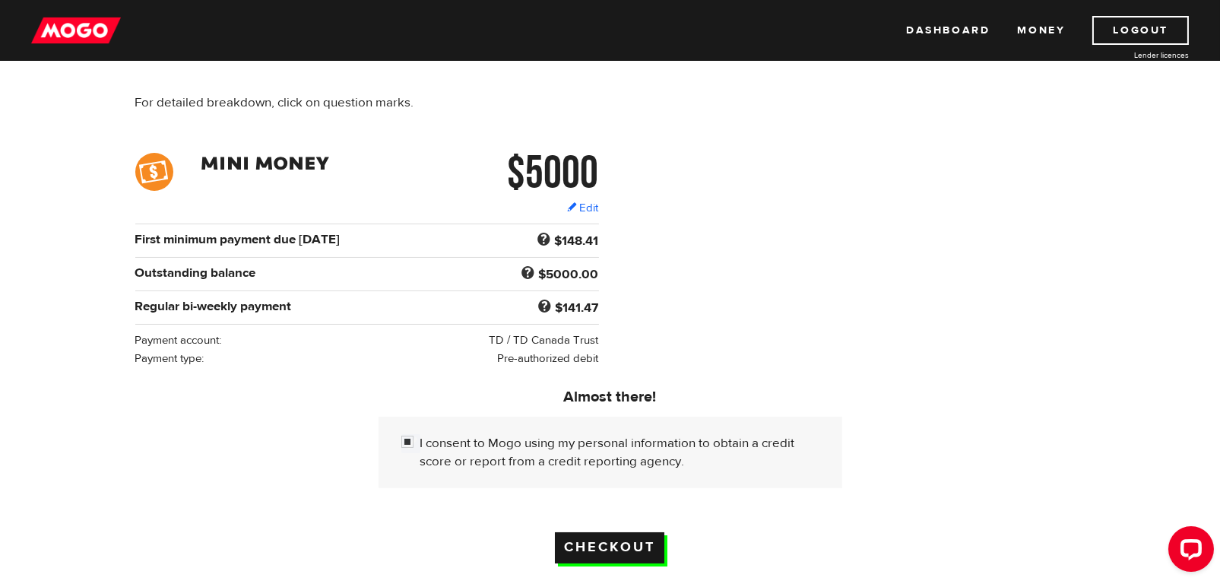
click at [630, 551] on input "Checkout" at bounding box center [609, 547] width 109 height 31
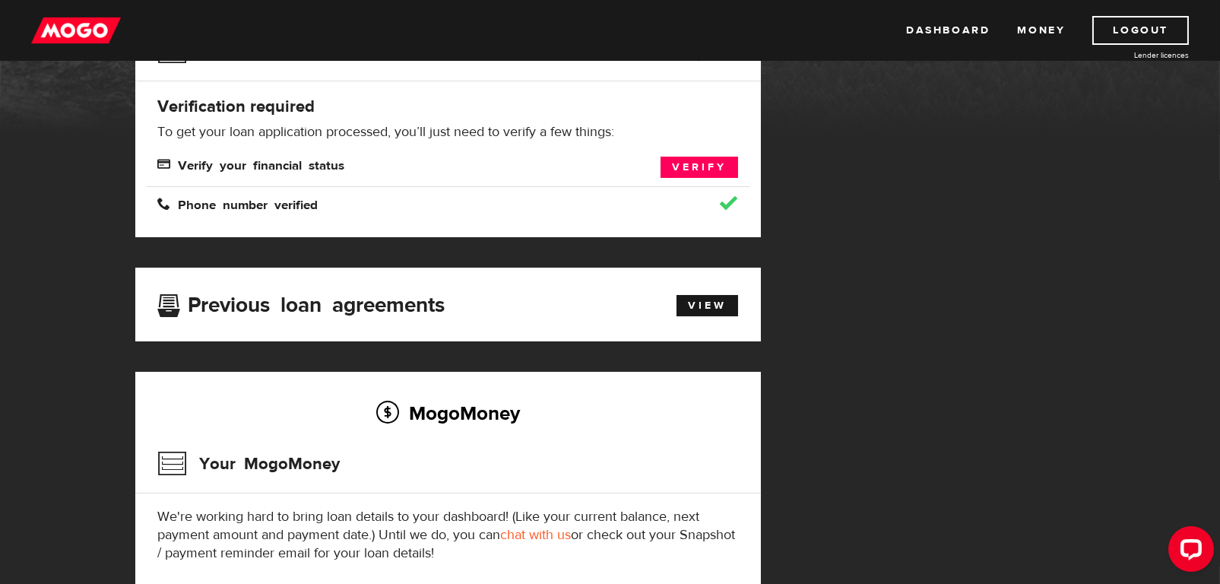
scroll to position [152, 0]
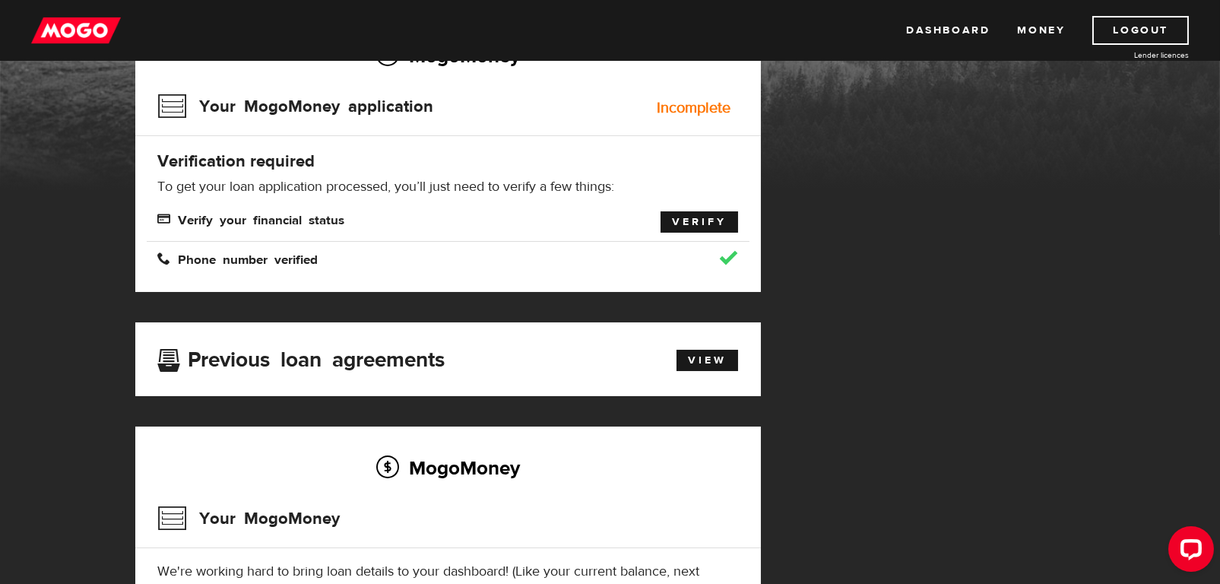
click at [695, 226] on link "Verify" at bounding box center [699, 221] width 78 height 21
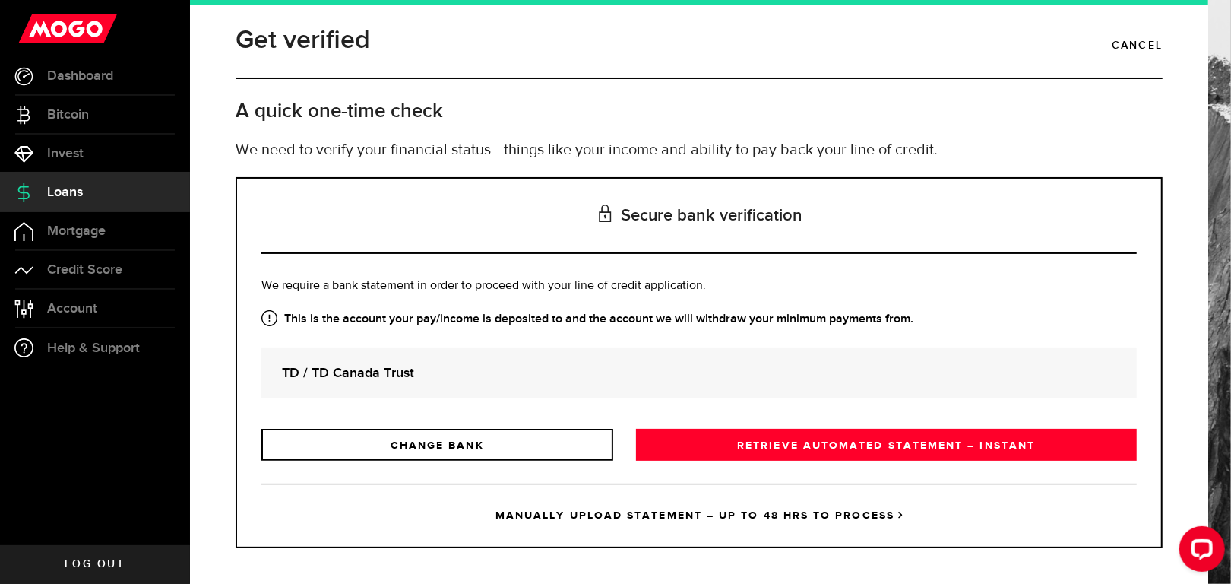
scroll to position [13, 0]
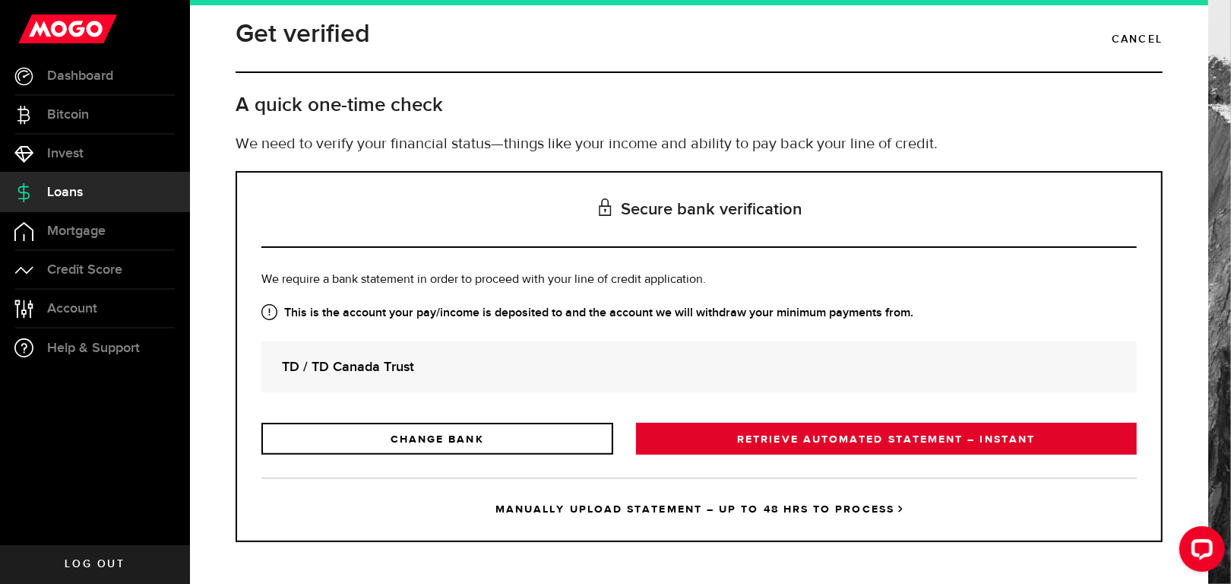
click at [812, 427] on link "RETRIEVE AUTOMATED STATEMENT – INSTANT" at bounding box center [886, 439] width 501 height 32
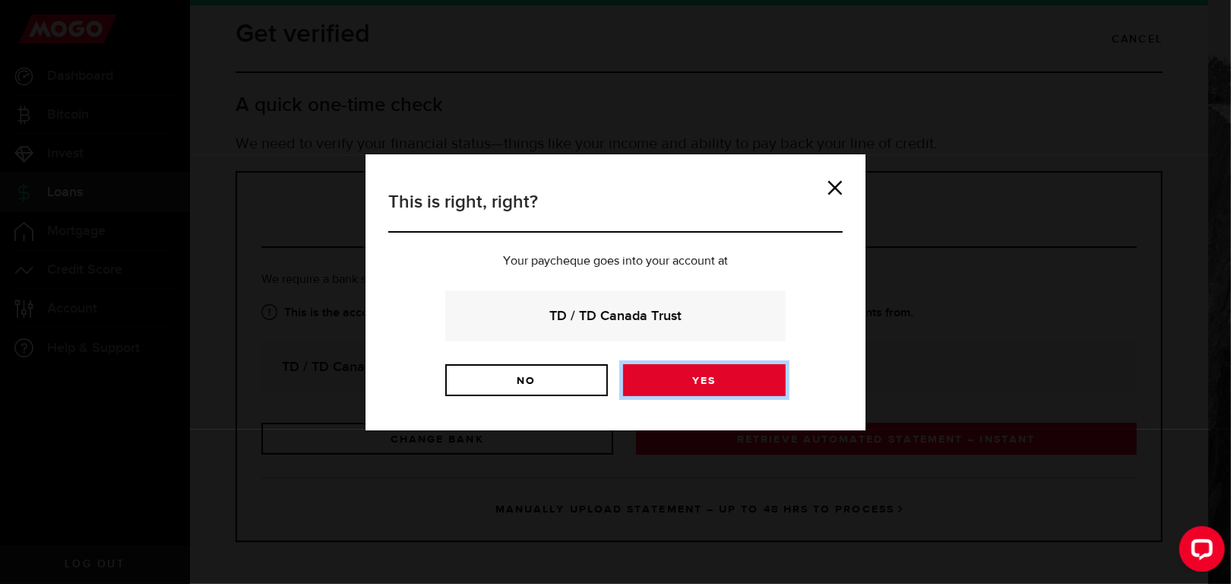
click at [722, 376] on link "Yes" at bounding box center [704, 380] width 163 height 32
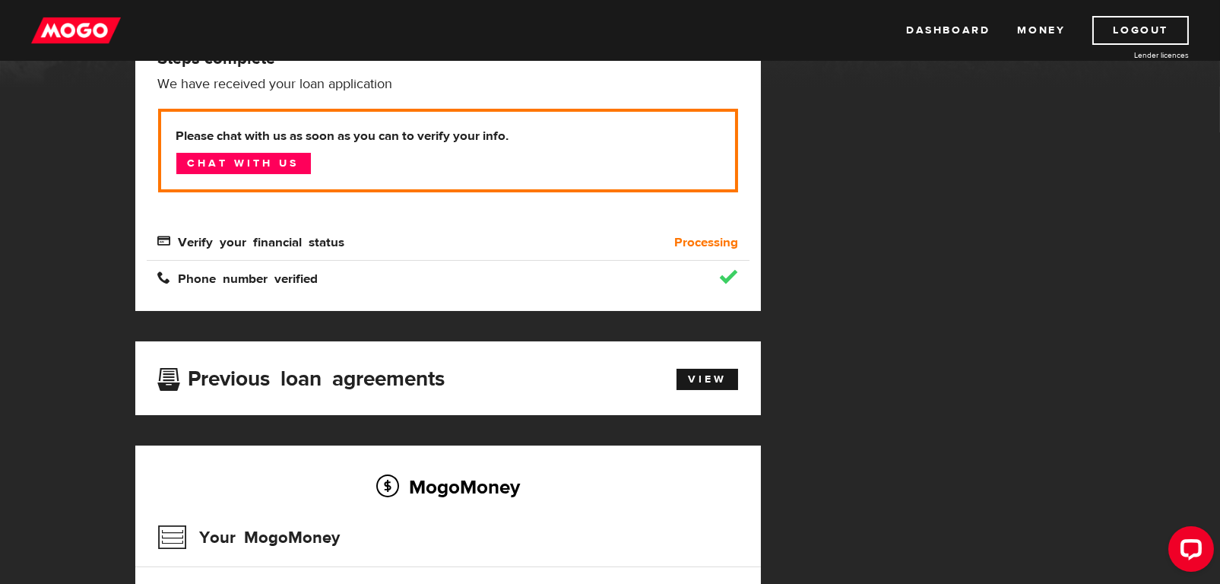
scroll to position [253, 0]
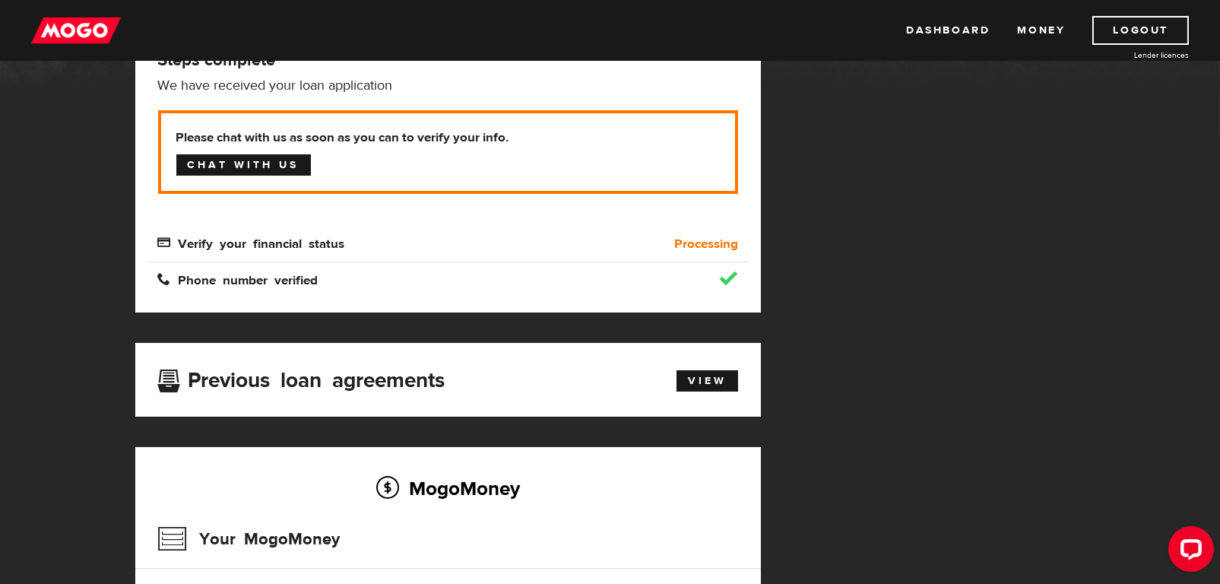
click at [255, 166] on link "Chat with us" at bounding box center [243, 164] width 135 height 21
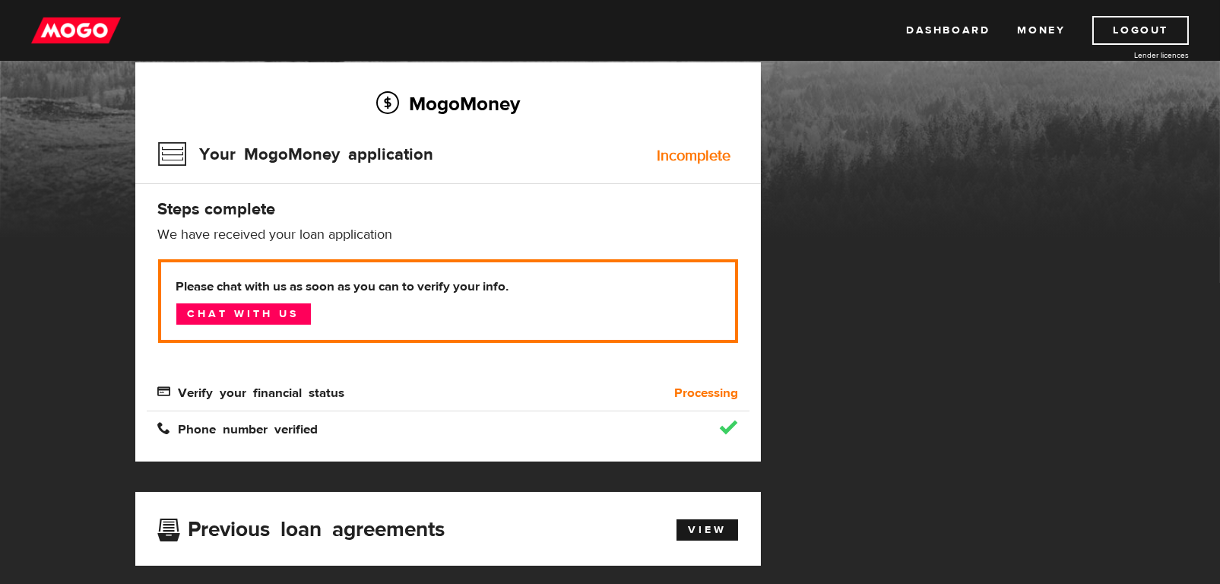
scroll to position [101, 0]
